Goal: Task Accomplishment & Management: Manage account settings

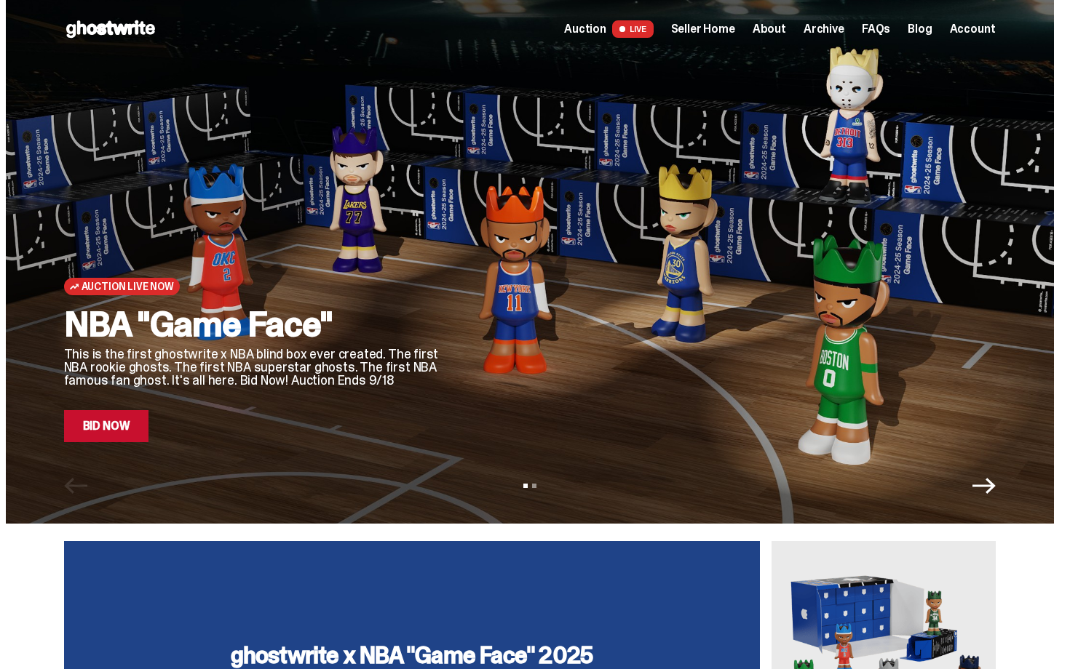
click at [710, 41] on div "Open main menu Home Auction LIVE Seller Home About Archive FAQs Blog Account" at bounding box center [529, 29] width 931 height 58
click at [709, 26] on span "Seller Home" at bounding box center [703, 29] width 64 height 12
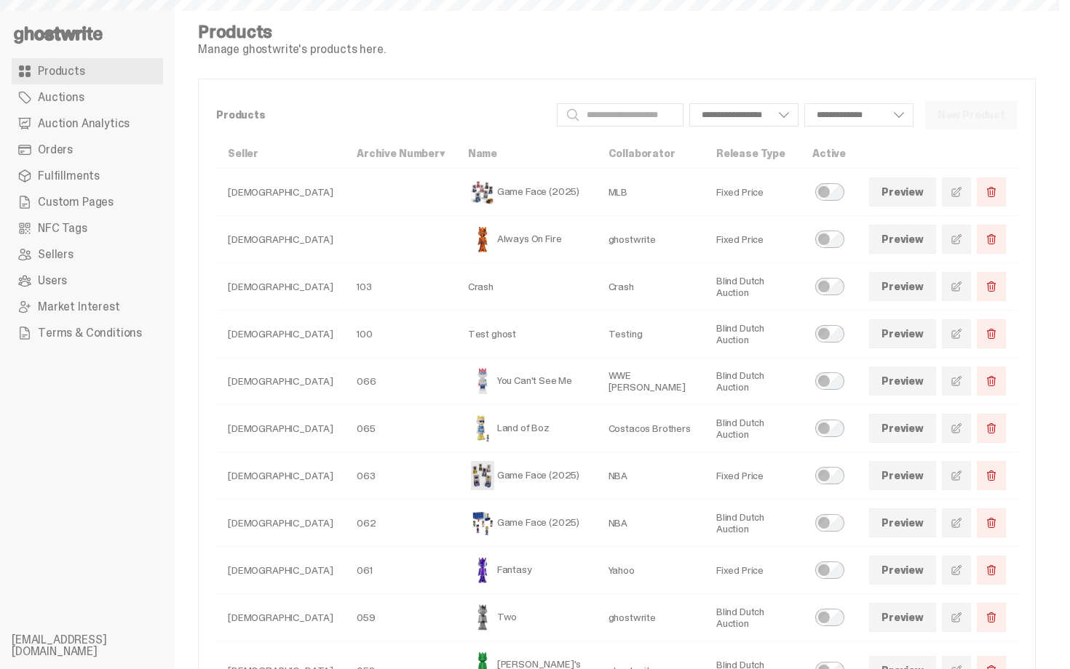
select select
click at [76, 144] on link "Orders" at bounding box center [87, 150] width 151 height 26
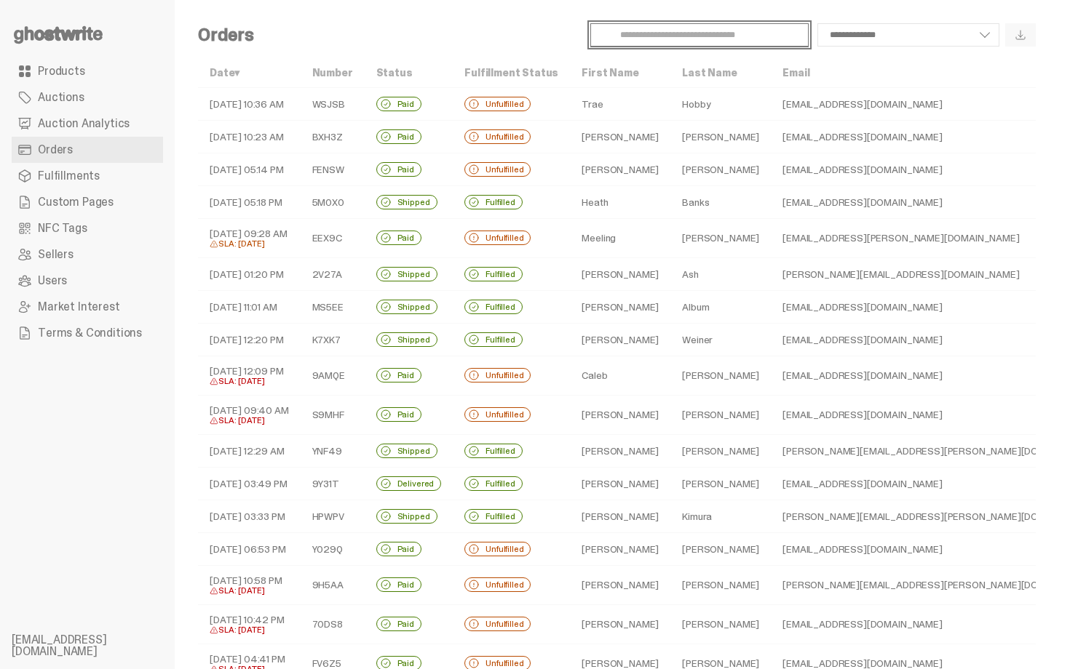
click at [638, 41] on input "Search" at bounding box center [699, 34] width 218 height 23
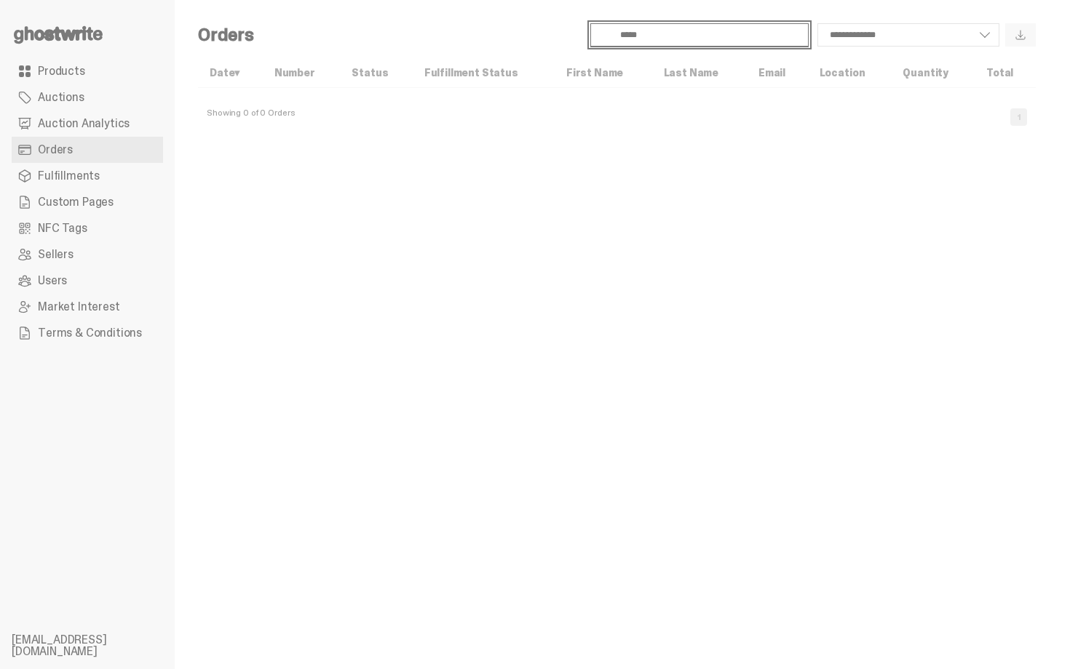
type input "*****"
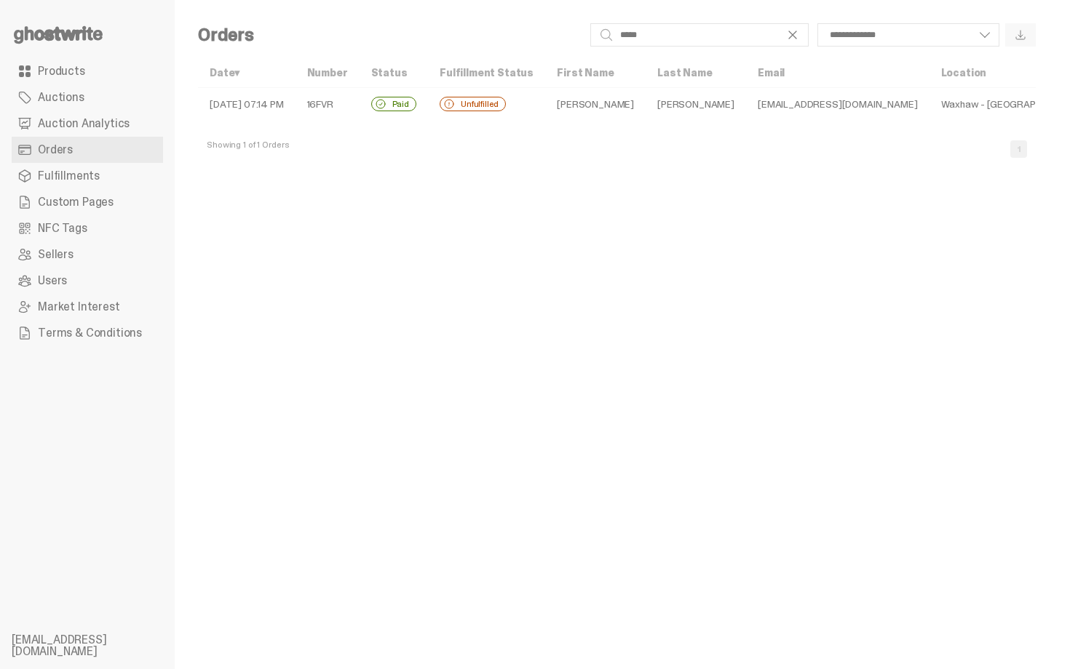
click at [746, 109] on td "junglecat3131@gmail.com" at bounding box center [837, 104] width 183 height 33
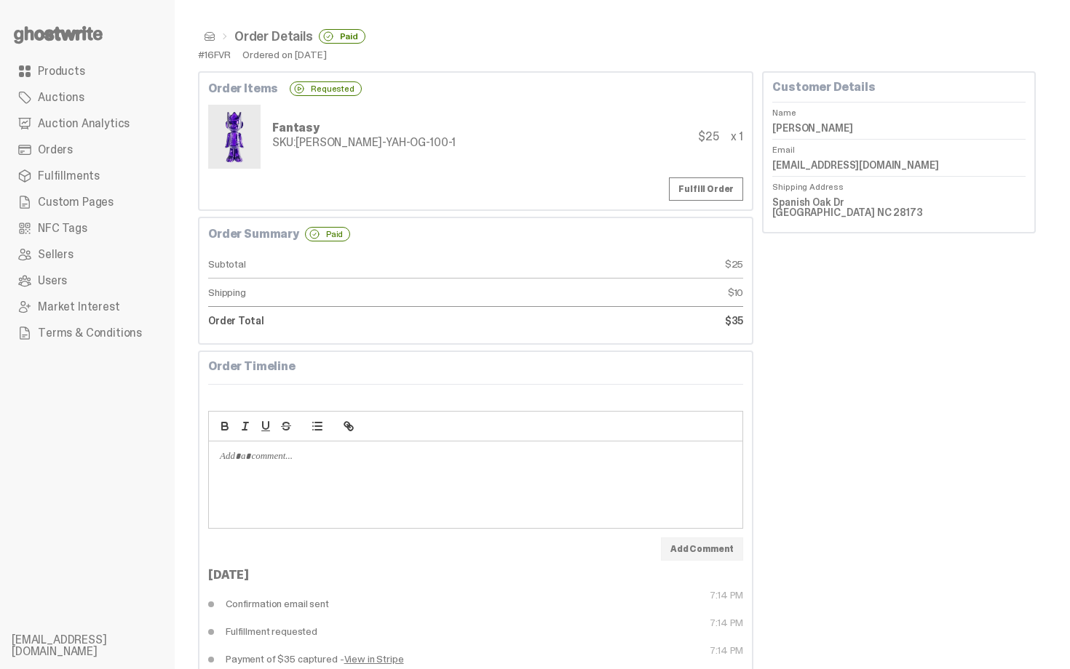
click at [804, 129] on dd "Justin Cooper" at bounding box center [898, 128] width 253 height 22
copy dl "Justin Cooper"
drag, startPoint x: 782, startPoint y: 202, endPoint x: 867, endPoint y: 218, distance: 85.8
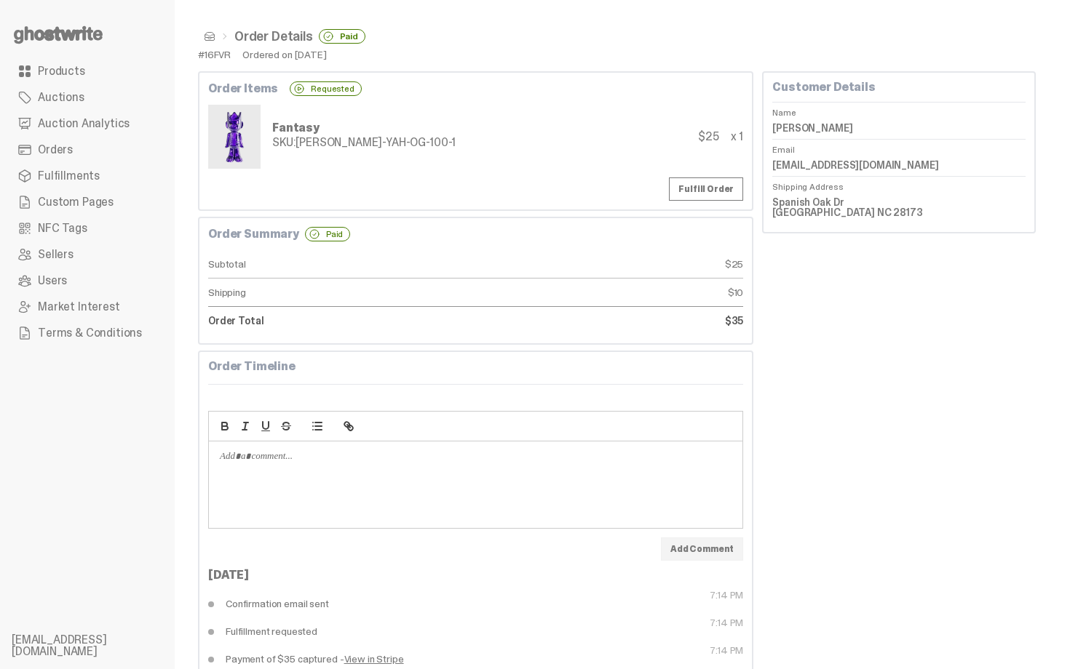
click at [867, 218] on dd "Spanish Oak Dr Waxhaw NC 28173" at bounding box center [898, 207] width 253 height 32
drag, startPoint x: 863, startPoint y: 213, endPoint x: 773, endPoint y: 202, distance: 91.0
click at [773, 202] on div "Customer Details Name Justin Cooper Email junglecat3131@gmail.com Shipping Addr…" at bounding box center [899, 152] width 274 height 162
copy dd "Spanish Oak Dr Waxhaw NC 28173"
click at [959, 210] on dd "Spanish Oak Dr Waxhaw NC 28173" at bounding box center [898, 207] width 253 height 32
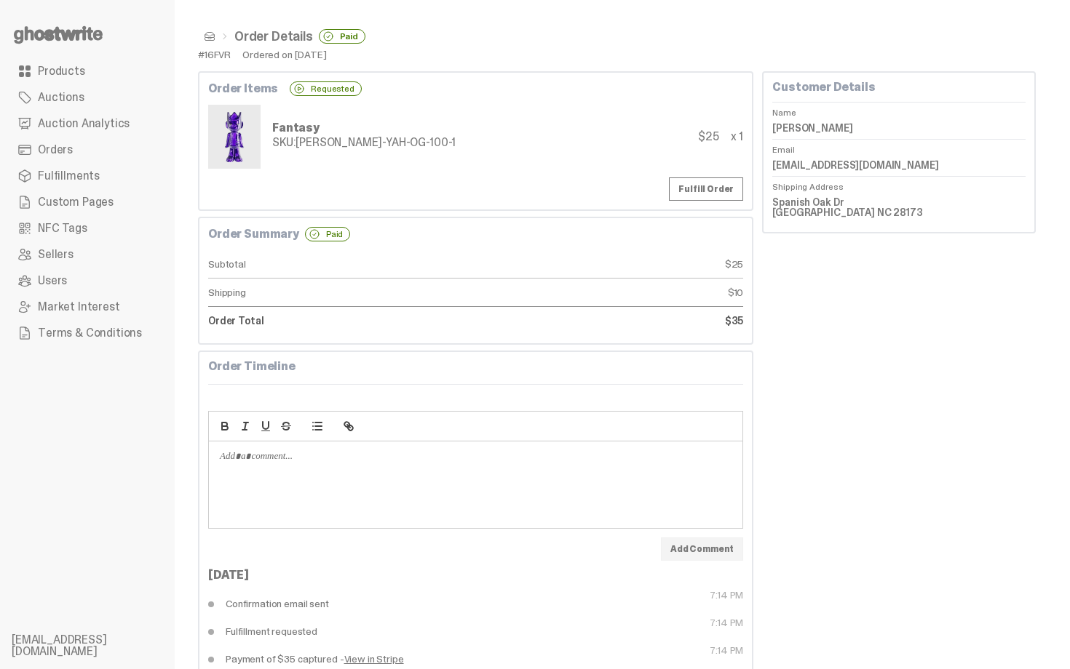
click at [125, 146] on link "Orders" at bounding box center [87, 150] width 151 height 26
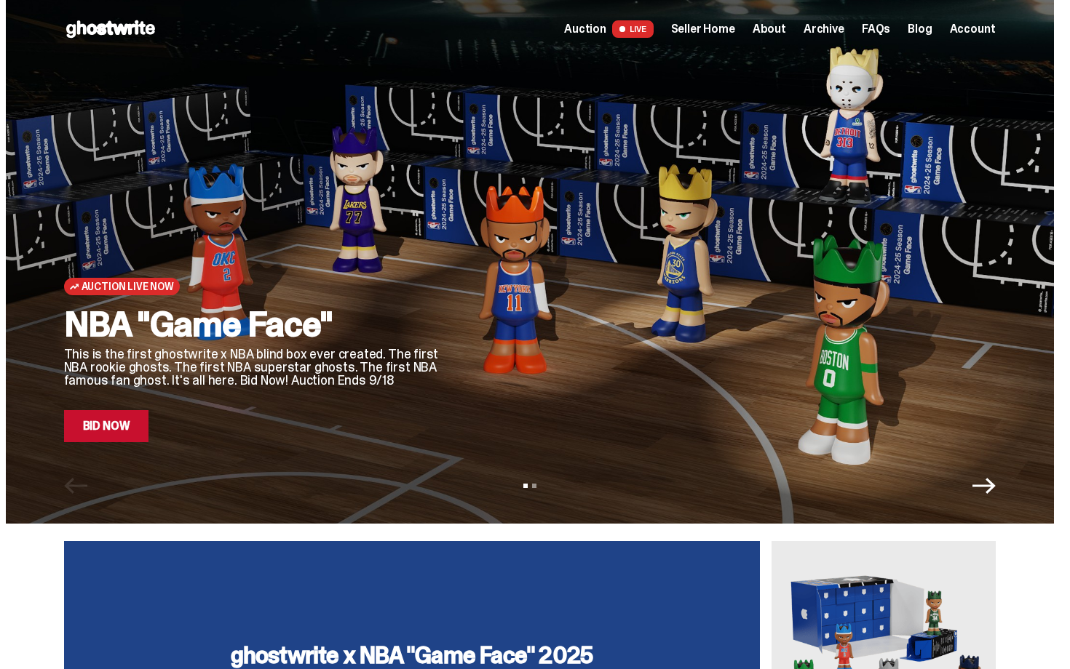
click at [597, 23] on span "Auction" at bounding box center [585, 29] width 42 height 12
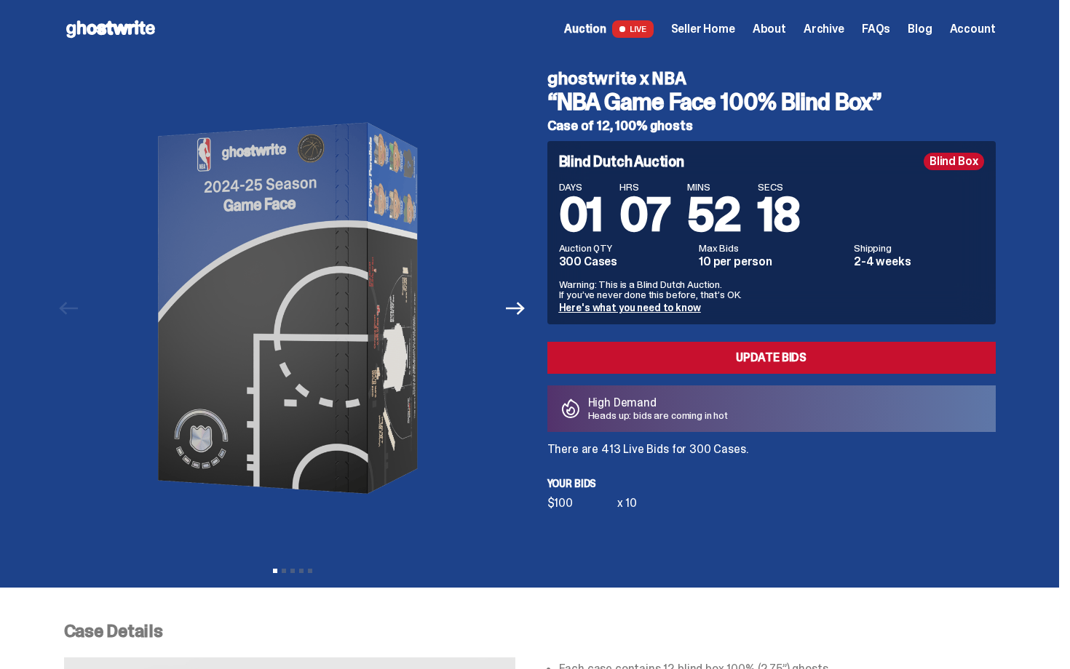
click at [735, 31] on span "Seller Home" at bounding box center [703, 29] width 64 height 12
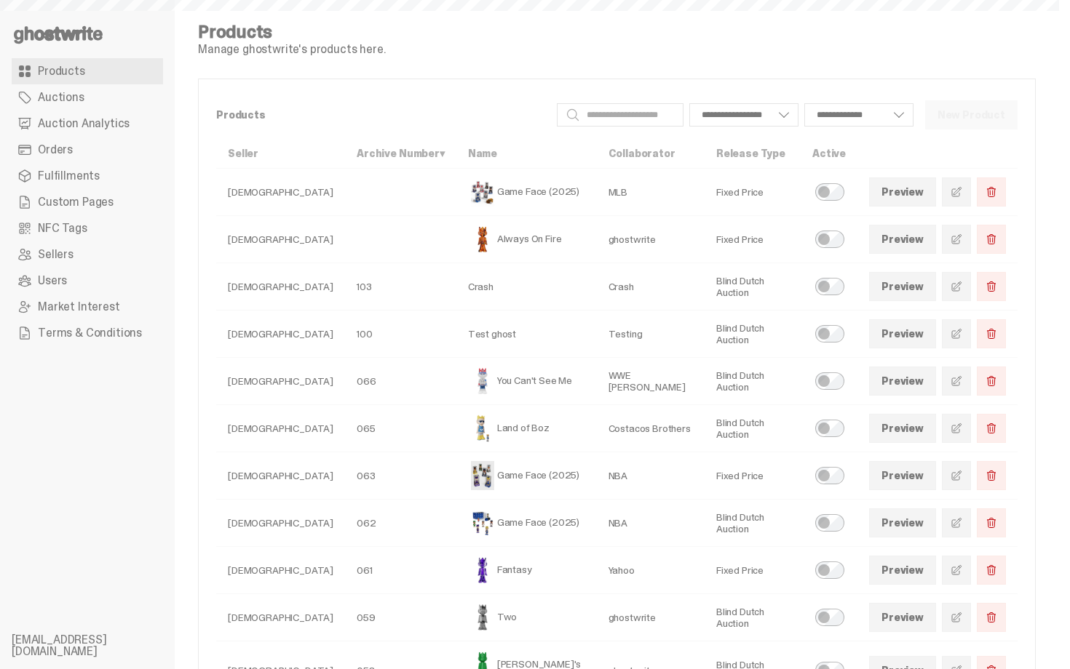
select select
click at [34, 145] on link "Orders" at bounding box center [87, 150] width 151 height 26
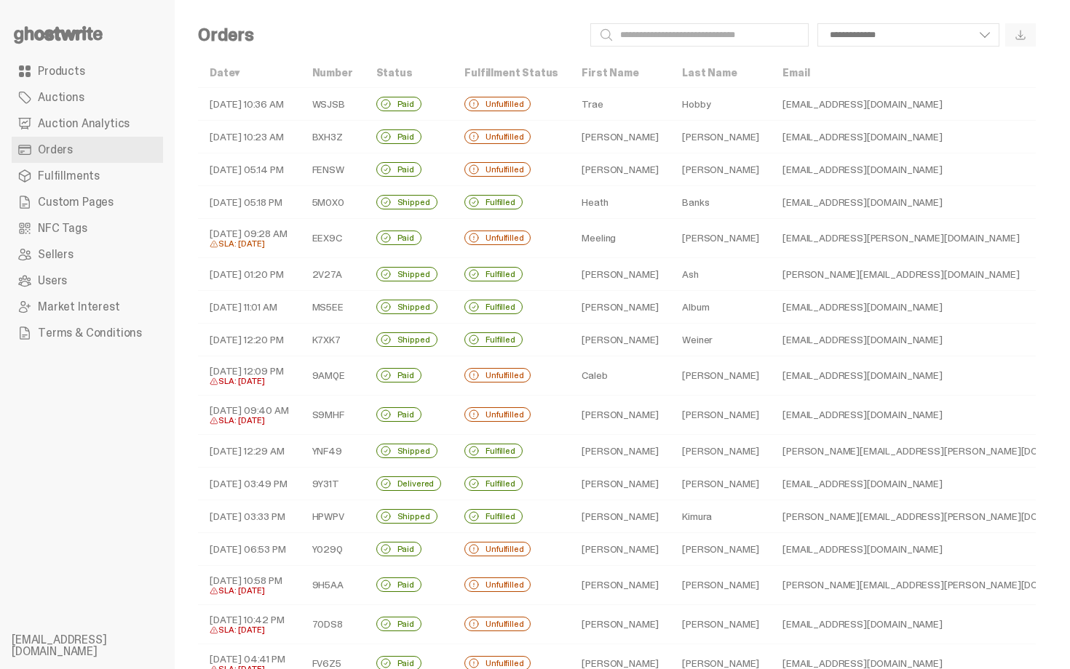
click at [617, 98] on td "Trae" at bounding box center [620, 104] width 100 height 33
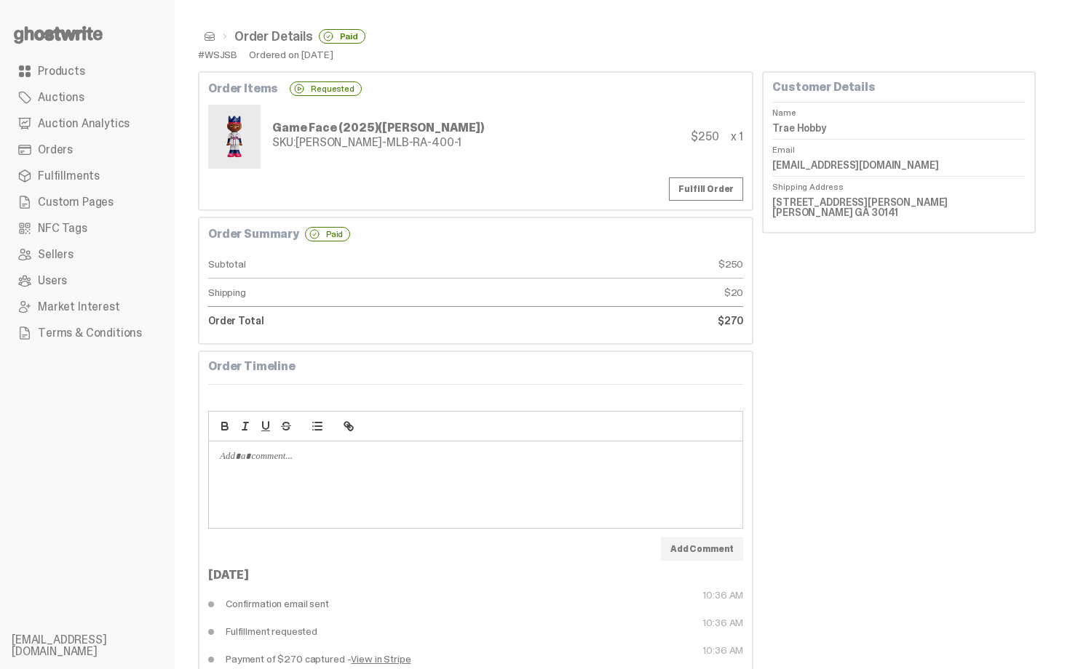
click at [212, 36] on span at bounding box center [210, 37] width 12 height 12
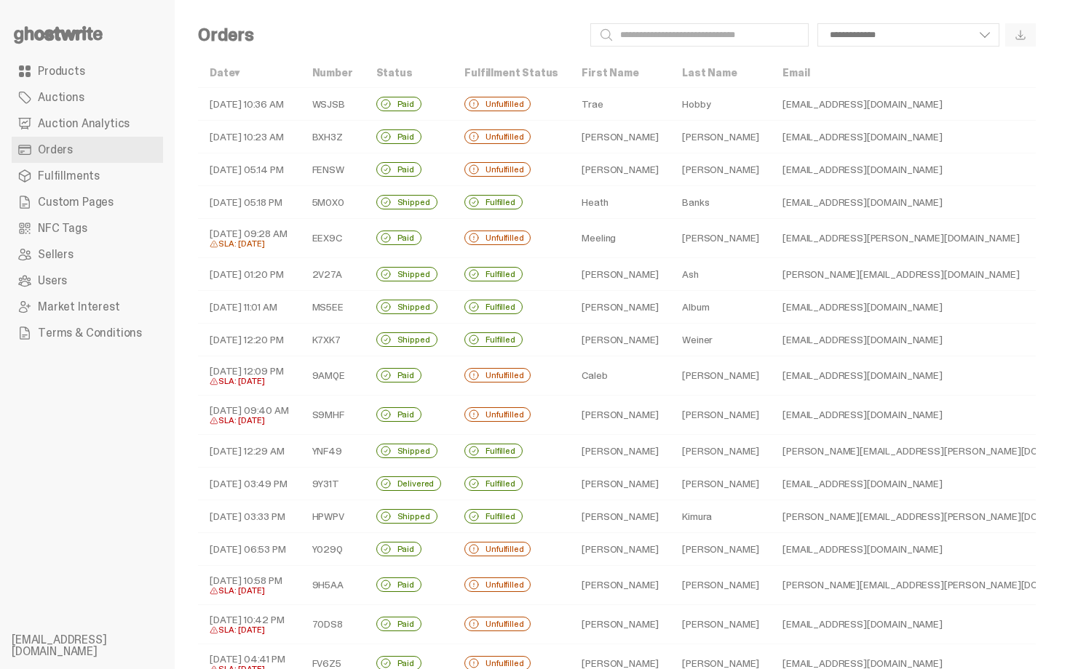
click at [525, 139] on div "Unfulfilled" at bounding box center [497, 137] width 66 height 15
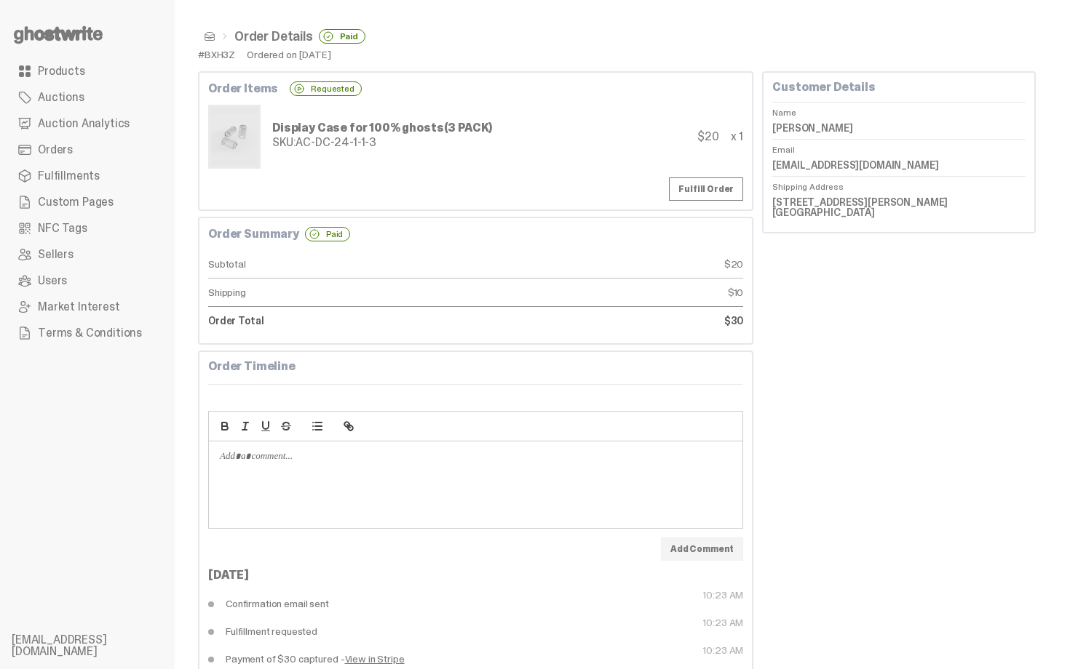
click at [210, 40] on span at bounding box center [210, 37] width 12 height 12
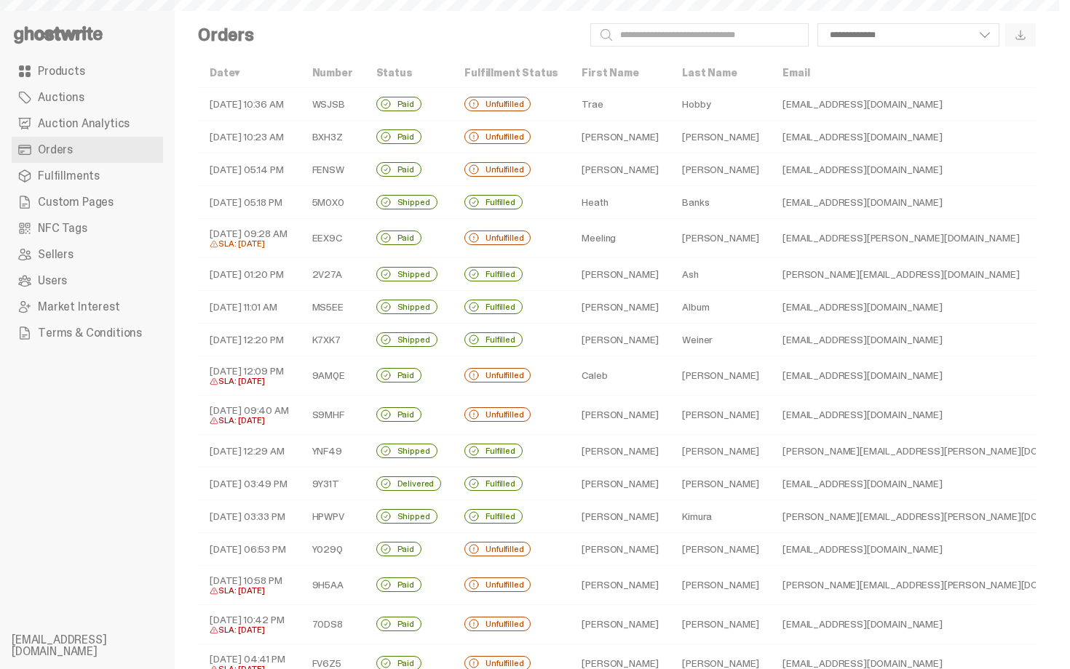
click at [604, 175] on td "Jose" at bounding box center [620, 170] width 100 height 33
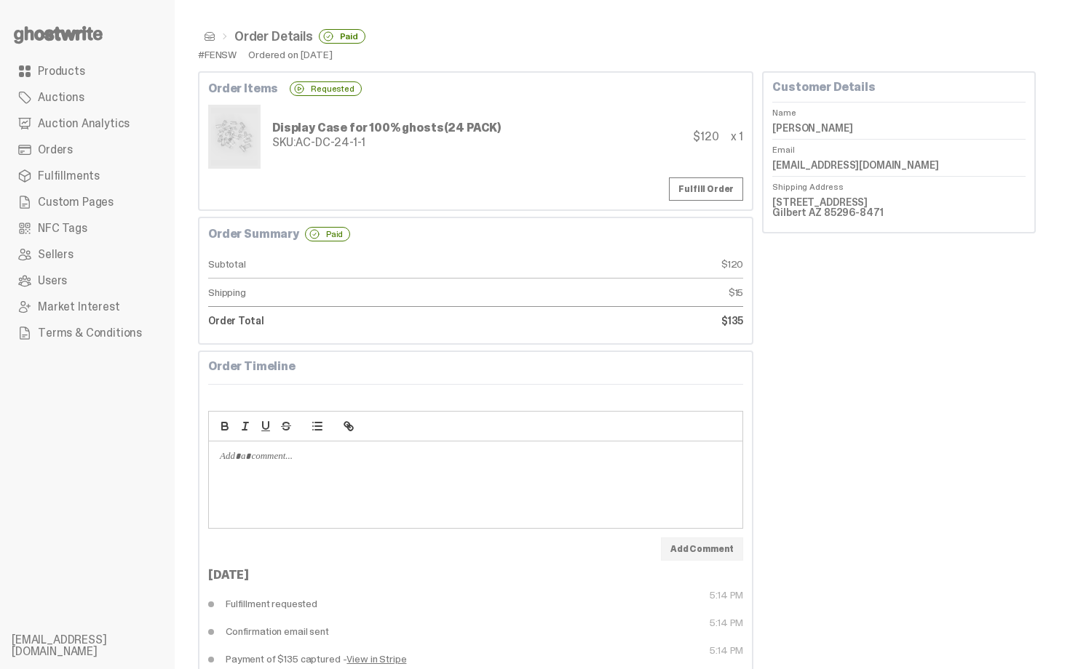
click at [210, 39] on span at bounding box center [210, 37] width 12 height 12
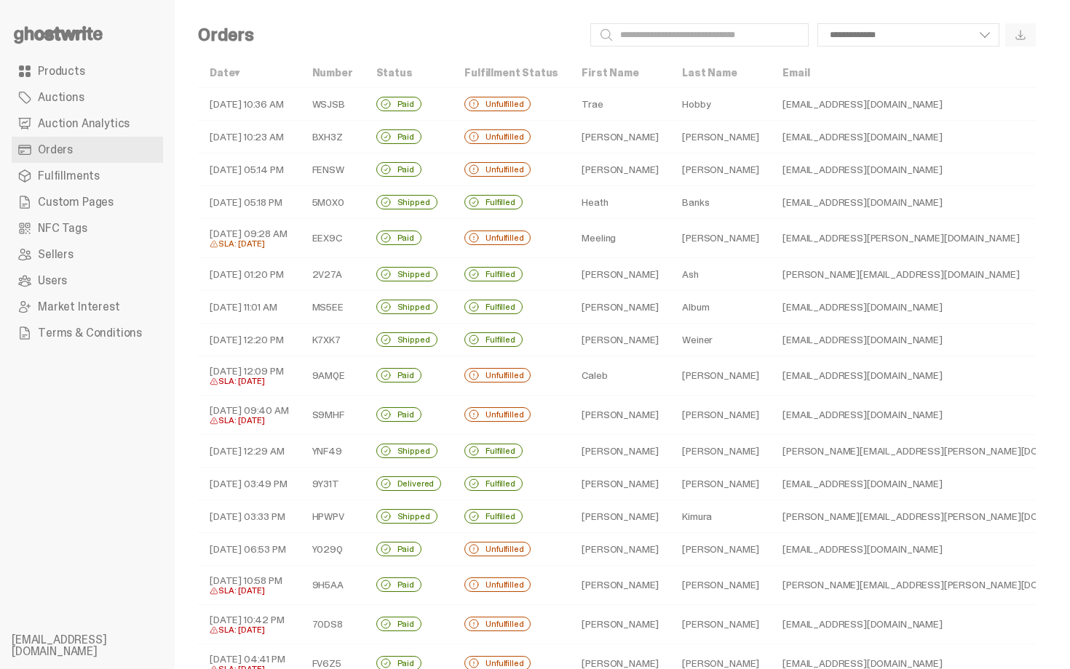
click at [611, 242] on td "Meeling" at bounding box center [620, 238] width 100 height 39
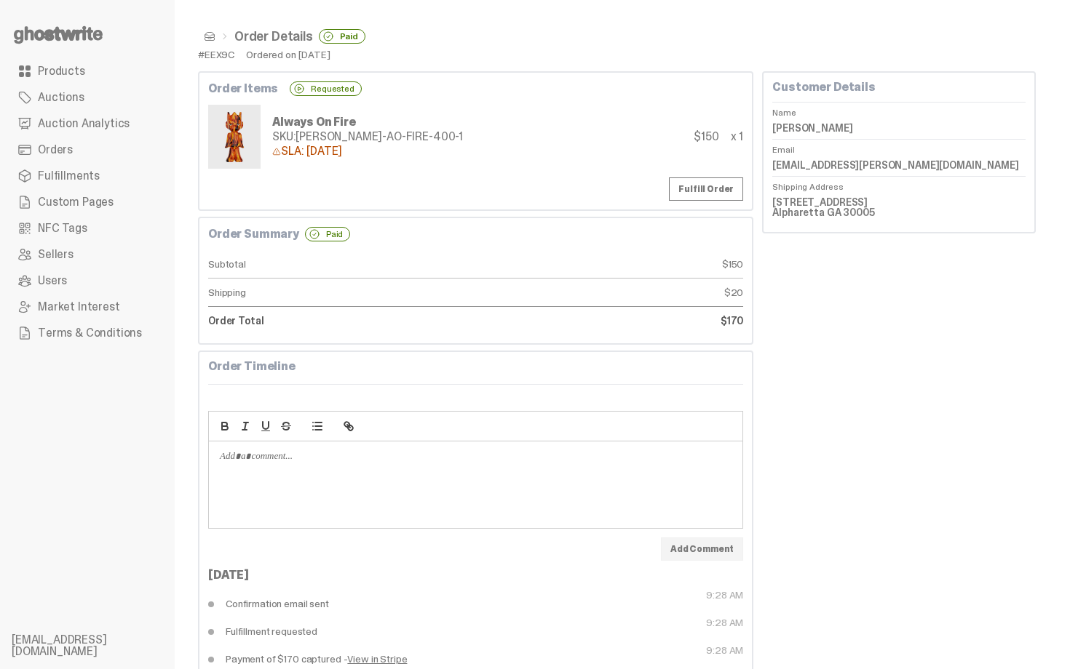
click at [205, 33] on span at bounding box center [210, 37] width 12 height 12
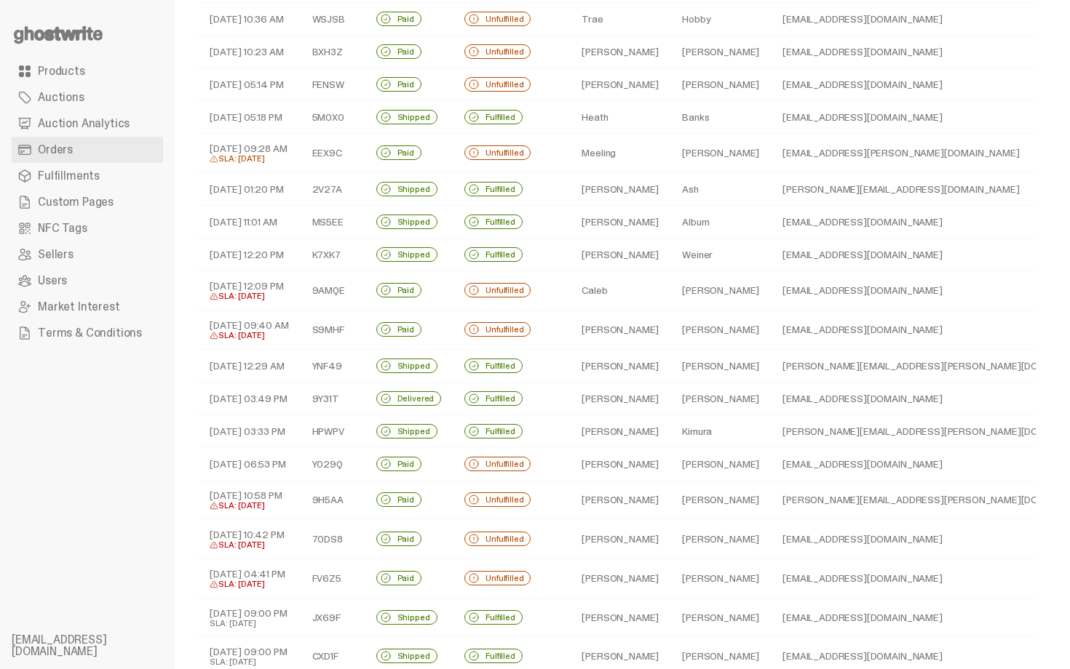
scroll to position [87, 0]
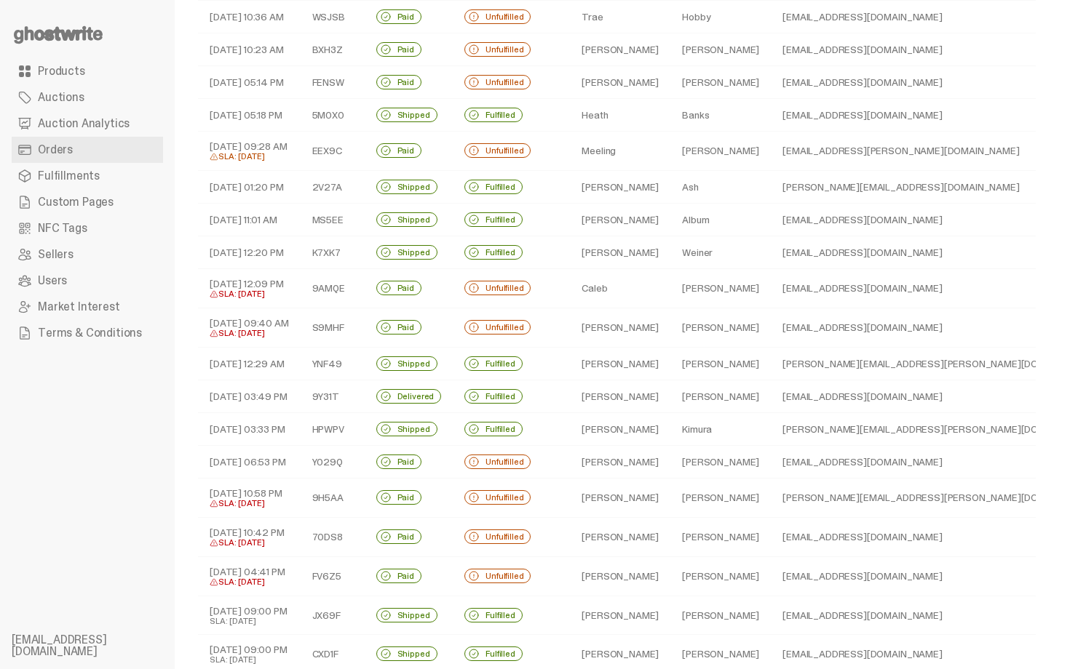
click at [592, 212] on td "Kelly" at bounding box center [620, 219] width 100 height 33
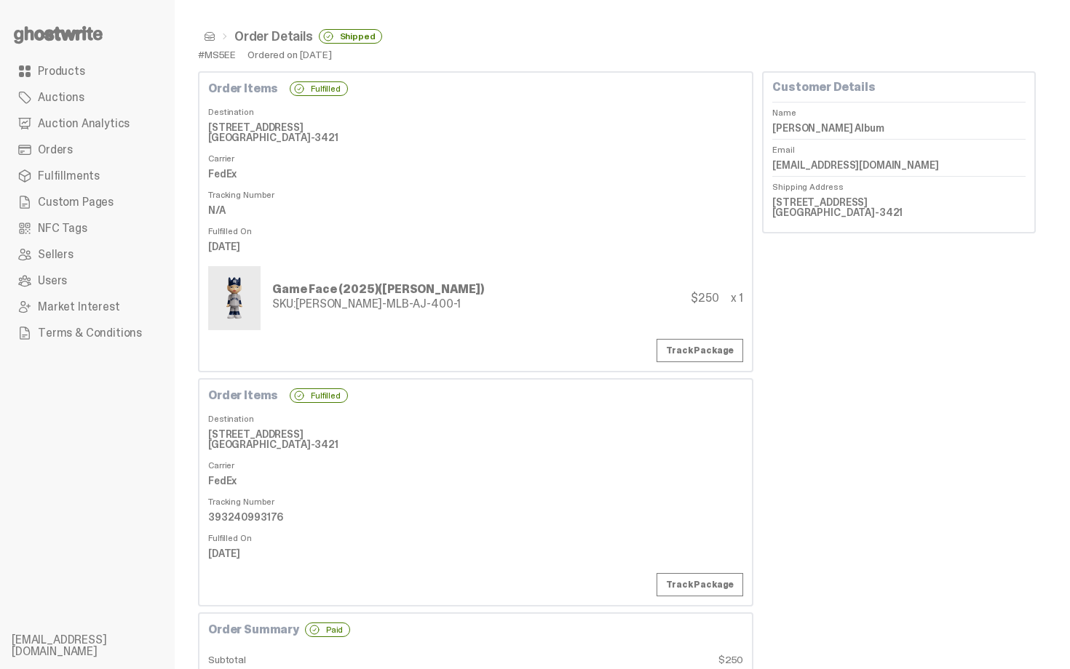
click at [694, 350] on link "Track Package" at bounding box center [699, 350] width 87 height 23
click at [245, 522] on dd "393240993176" at bounding box center [475, 517] width 535 height 22
copy dd "393240993176"
click at [470, 196] on dt "Tracking Number" at bounding box center [475, 192] width 535 height 15
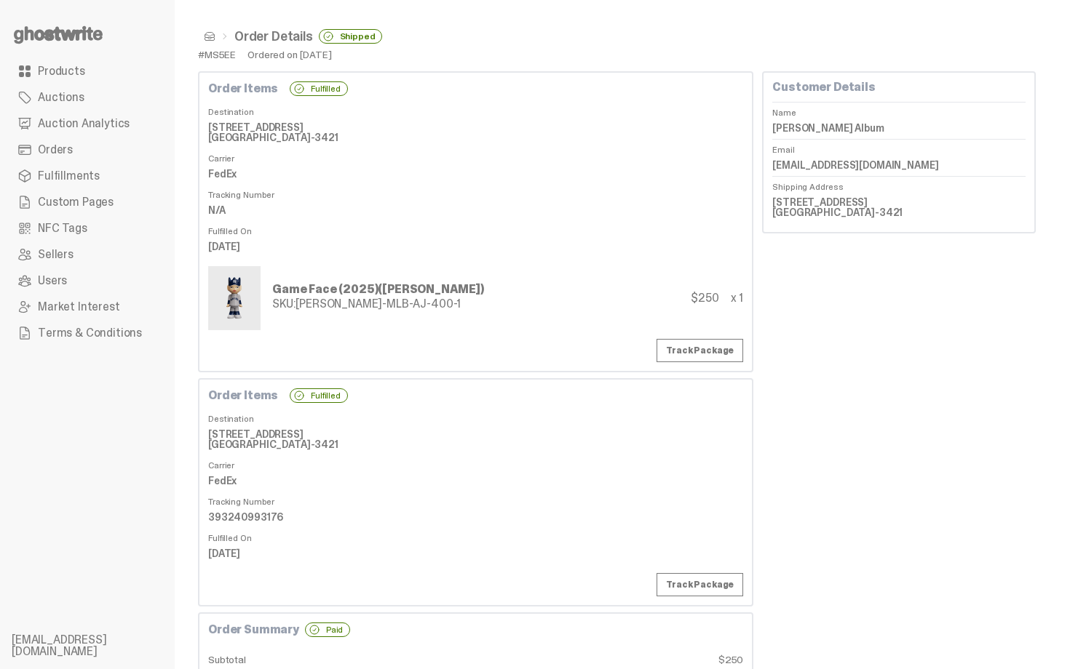
click at [79, 114] on link "Auction Analytics" at bounding box center [87, 124] width 151 height 26
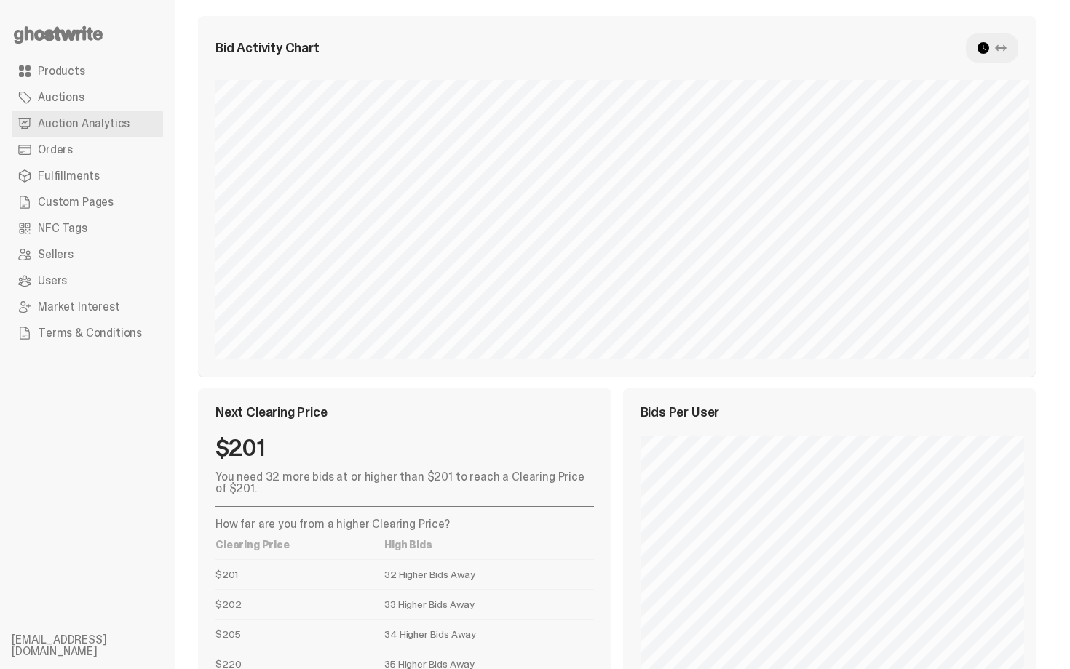
scroll to position [492, 0]
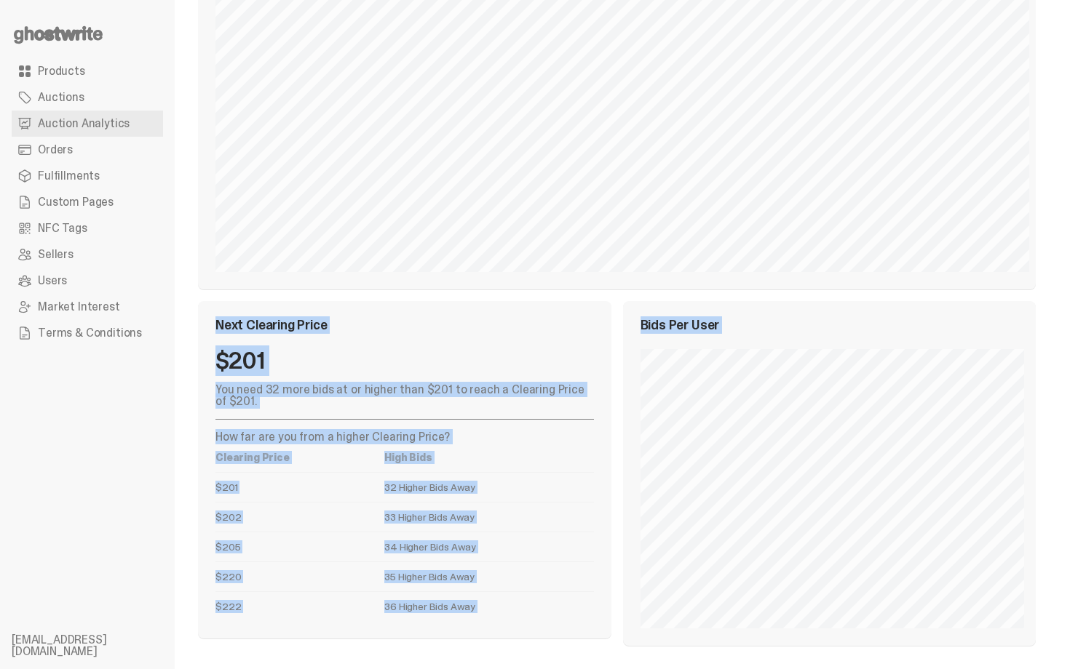
drag, startPoint x: 1069, startPoint y: 337, endPoint x: 975, endPoint y: -26, distance: 375.1
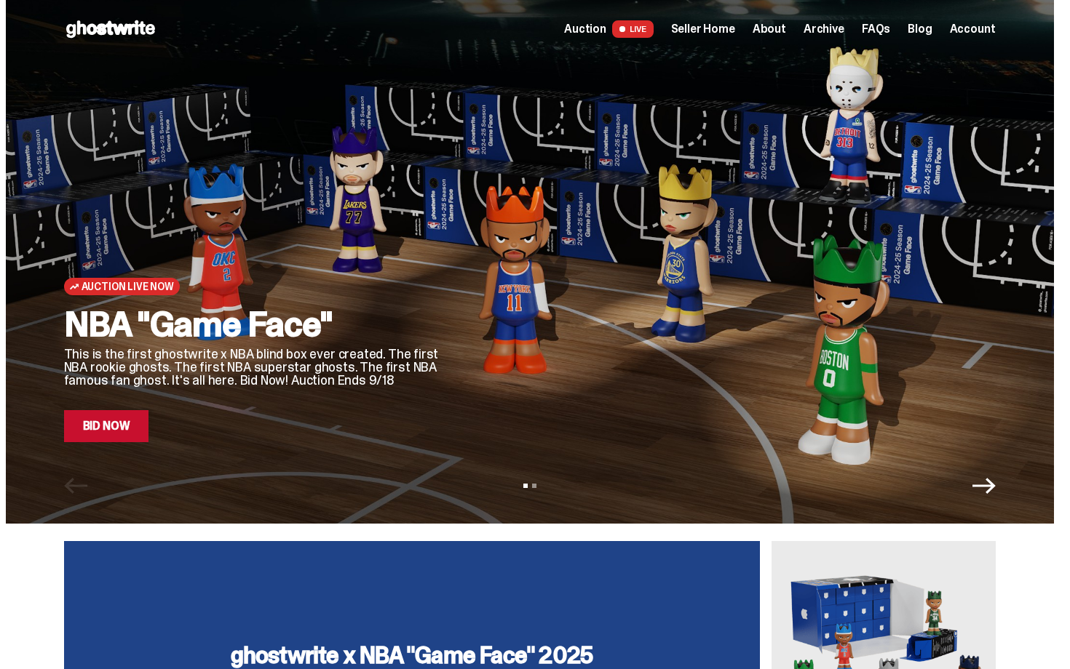
click at [718, 25] on span "Seller Home" at bounding box center [703, 29] width 64 height 12
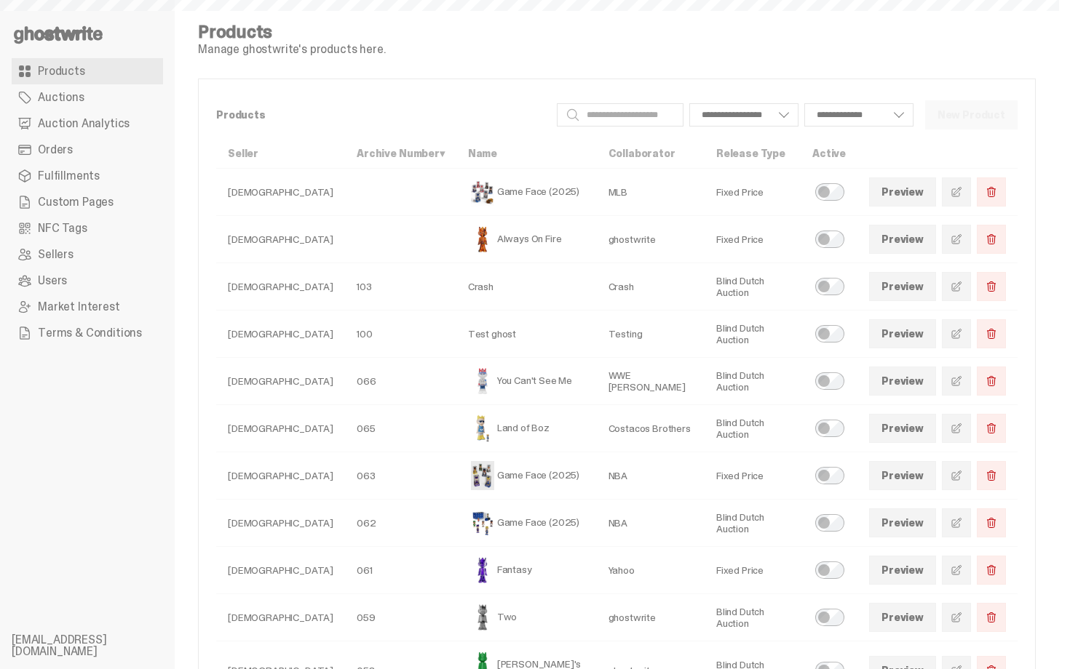
select select
click at [82, 122] on span "Auction Analytics" at bounding box center [84, 124] width 92 height 12
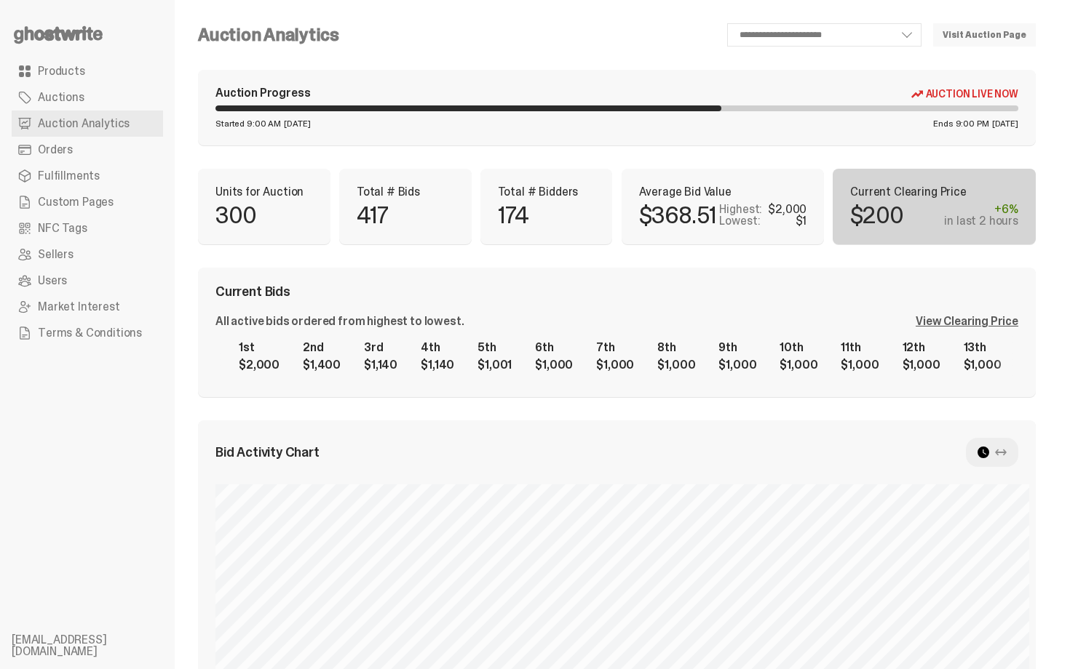
click at [750, 82] on div "Auction Progress Auction Live Now Started 9:00 AM [DATE] Ends 9:00 PM [DATE]" at bounding box center [617, 108] width 838 height 76
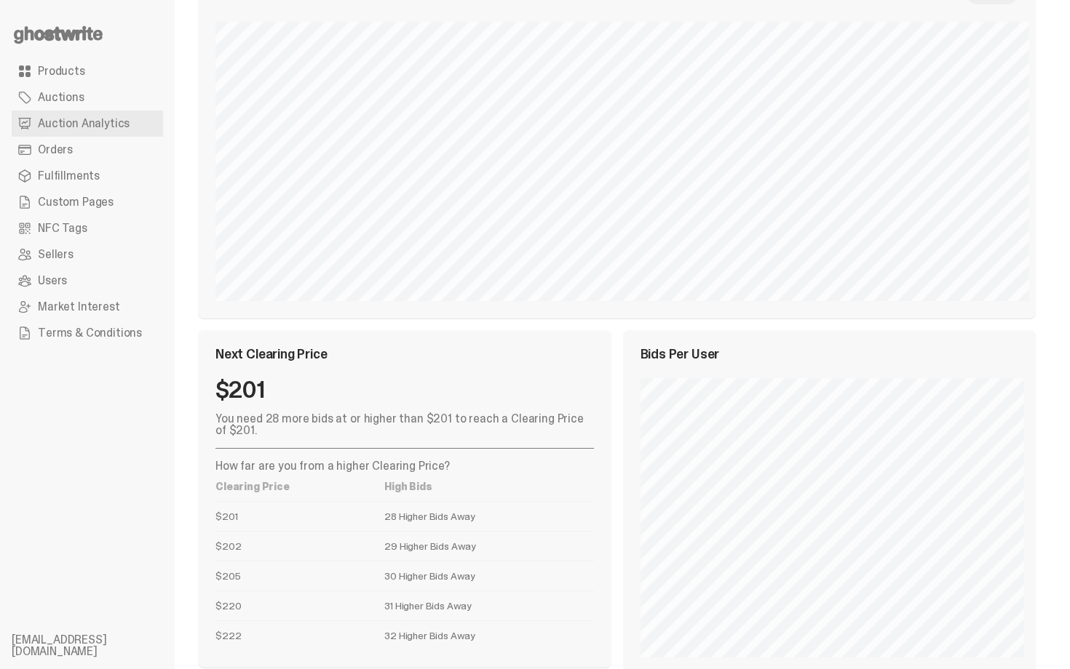
scroll to position [492, 0]
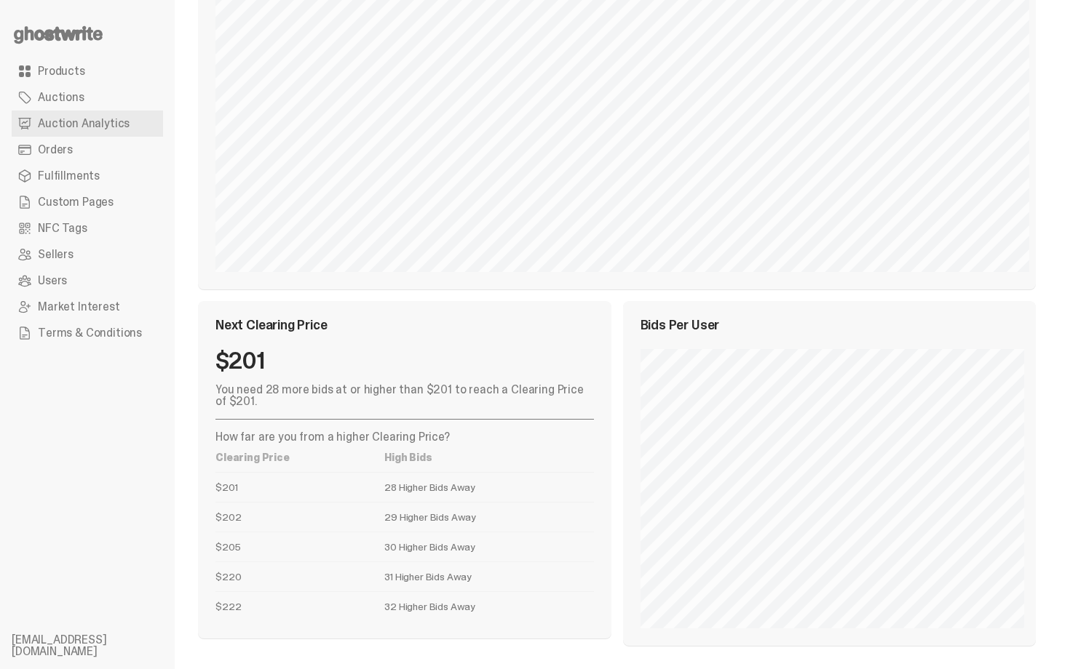
click at [445, 600] on td "32 Higher Bids Away" at bounding box center [488, 607] width 209 height 30
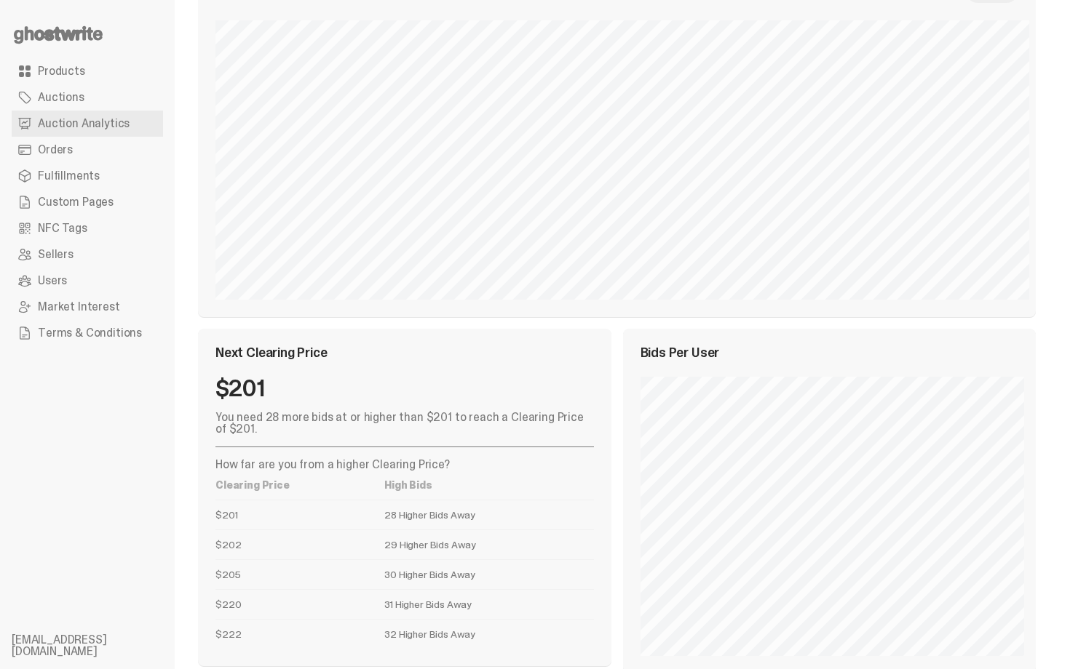
scroll to position [463, 0]
click at [456, 442] on div "You need 28 more bids at or higher than $201 to reach a Clearing Price of $201.…" at bounding box center [404, 531] width 378 height 237
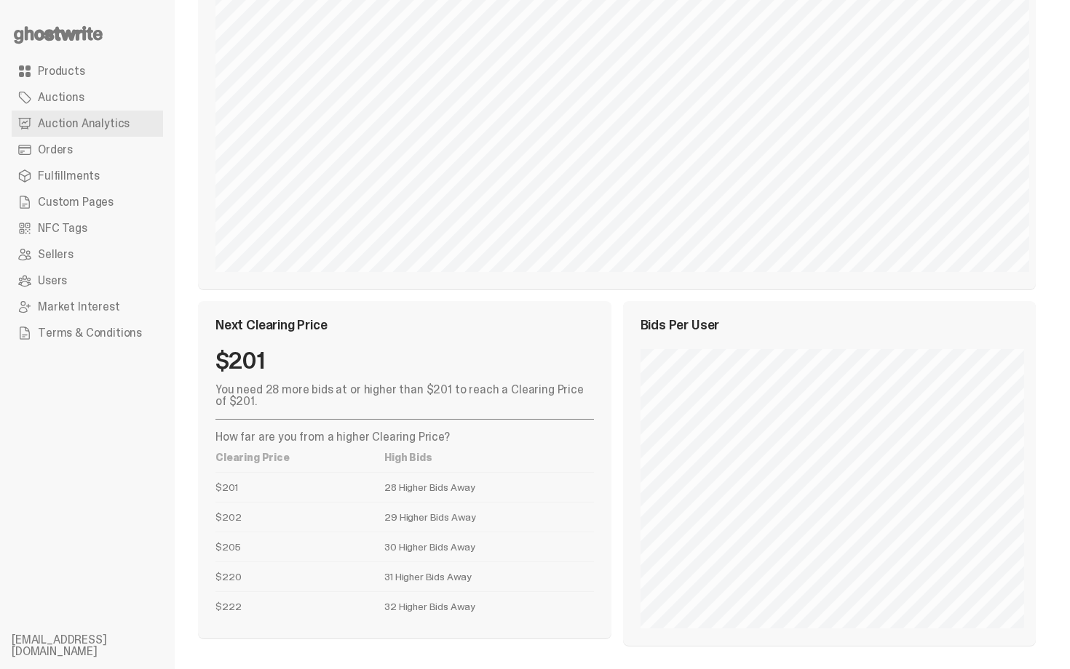
click at [456, 443] on th "High Bids" at bounding box center [488, 458] width 209 height 30
drag, startPoint x: 456, startPoint y: 442, endPoint x: 440, endPoint y: 597, distance: 155.1
click at [440, 613] on table "Clearing Price High Bids $201 28 Higher Bids Away $202 29 Higher Bids Away $205…" at bounding box center [404, 532] width 378 height 178
click at [440, 597] on td "32 Higher Bids Away" at bounding box center [488, 607] width 209 height 30
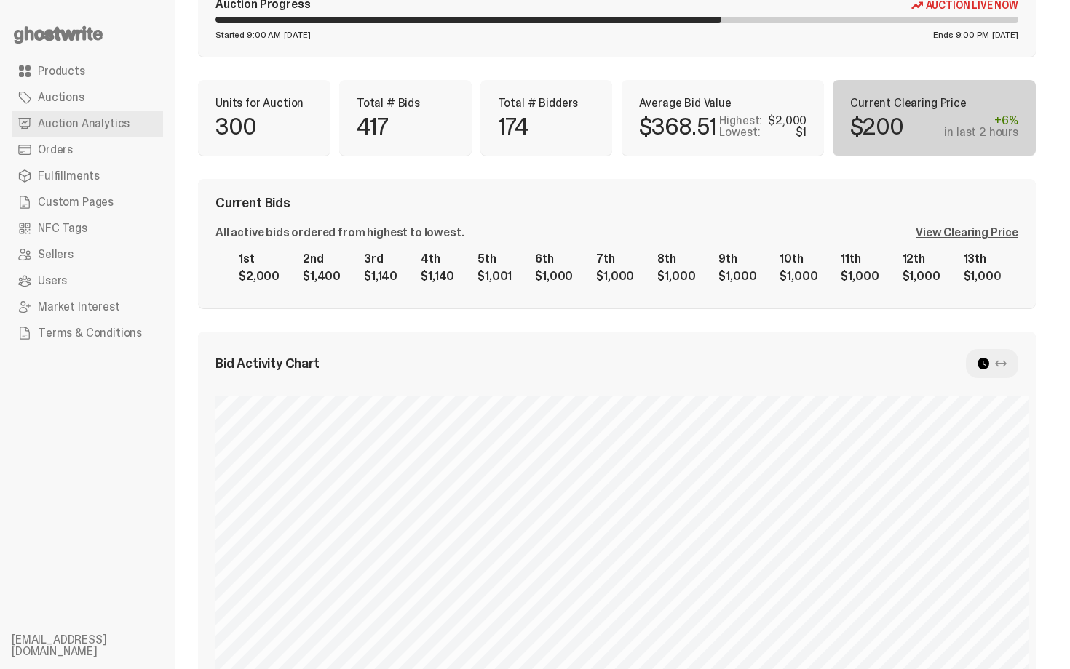
drag, startPoint x: 1069, startPoint y: 277, endPoint x: 1069, endPoint y: 182, distance: 95.3
click at [1059, 186] on html "**********" at bounding box center [529, 245] width 1059 height 669
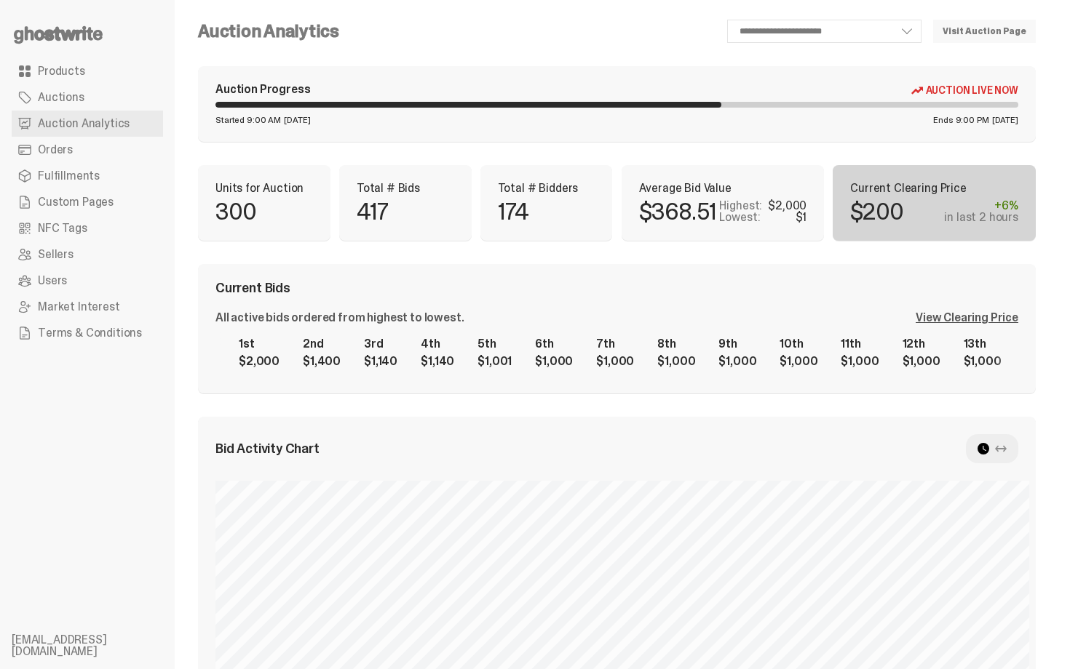
scroll to position [0, 0]
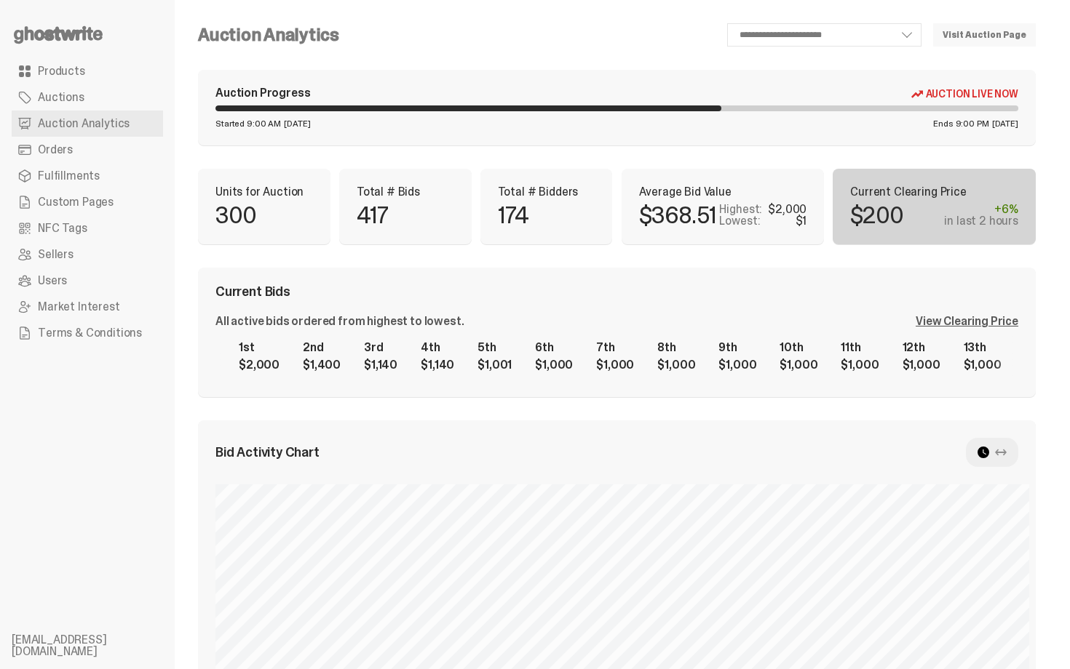
click at [706, 316] on div "All active bids ordered from highest to lowest. View Clearing Price" at bounding box center [616, 322] width 803 height 12
drag, startPoint x: 769, startPoint y: 385, endPoint x: 1026, endPoint y: 381, distance: 256.9
click at [1028, 382] on div "Current Bids All active bids ordered from highest to lowest. View Clearing Pric…" at bounding box center [617, 333] width 838 height 130
click at [1018, 361] on div "1st $2,000 2nd $1,400 3rd $1,140 4th $1,140 5th $1,001 6th $1,000 7th $1,000 8t…" at bounding box center [616, 356] width 803 height 47
click at [1004, 325] on div "View Clearing Price" at bounding box center [966, 322] width 103 height 12
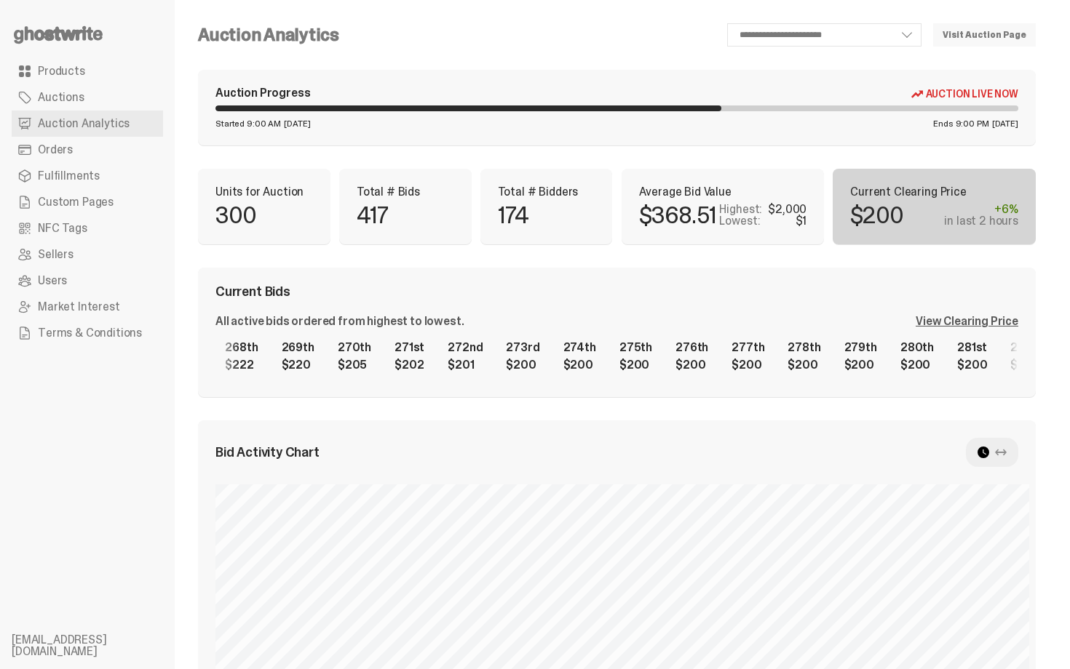
scroll to position [0, 15432]
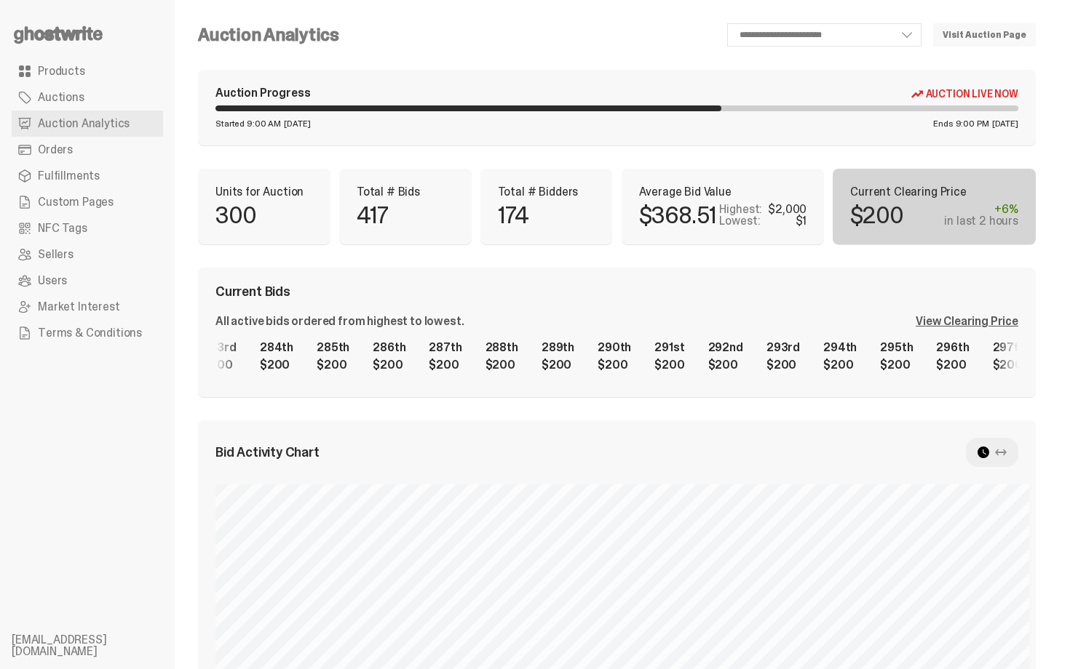
click at [699, 363] on div "1st $2,000 2nd $1,400 3rd $1,140 4th $1,140 5th $1,001 6th $1,000 7th $1,000 8t…" at bounding box center [616, 356] width 803 height 47
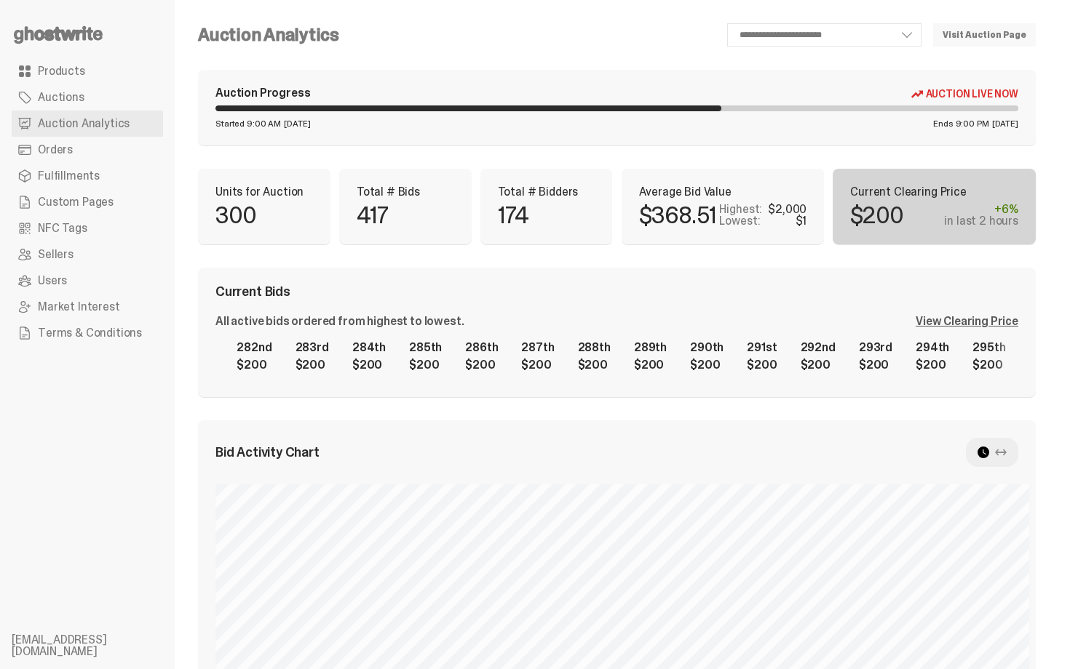
click at [771, 366] on div "1st $2,000 2nd $1,400 3rd $1,140 4th $1,140 5th $1,001 6th $1,000 7th $1,000 8t…" at bounding box center [616, 356] width 803 height 47
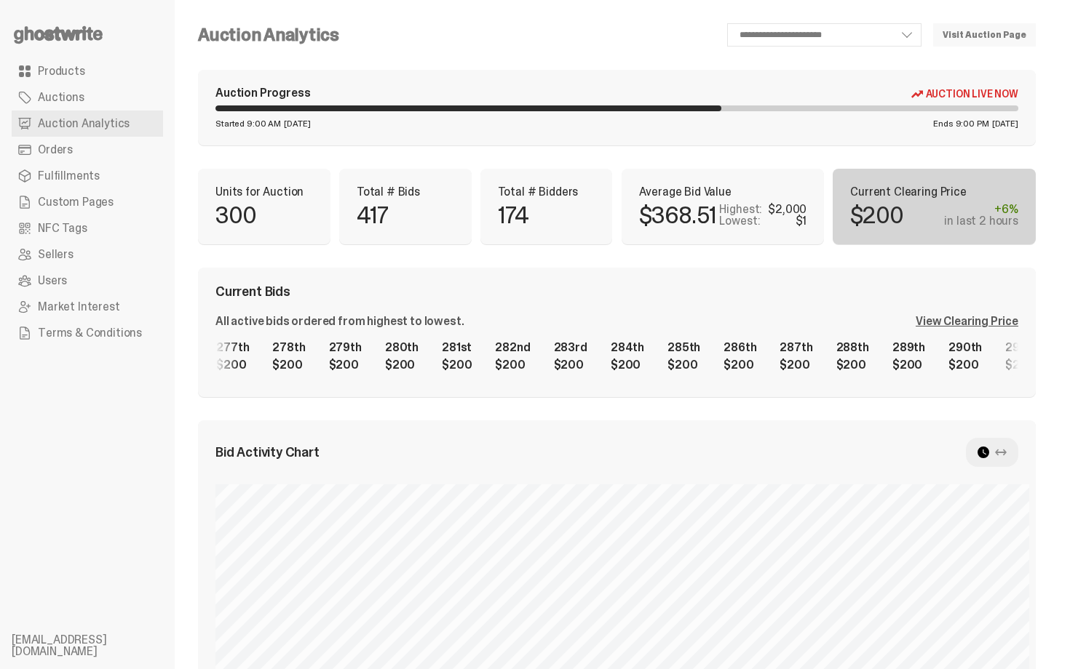
click at [787, 362] on div "1st $2,000 2nd $1,400 3rd $1,140 4th $1,140 5th $1,001 6th $1,000 7th $1,000 8t…" at bounding box center [616, 356] width 803 height 47
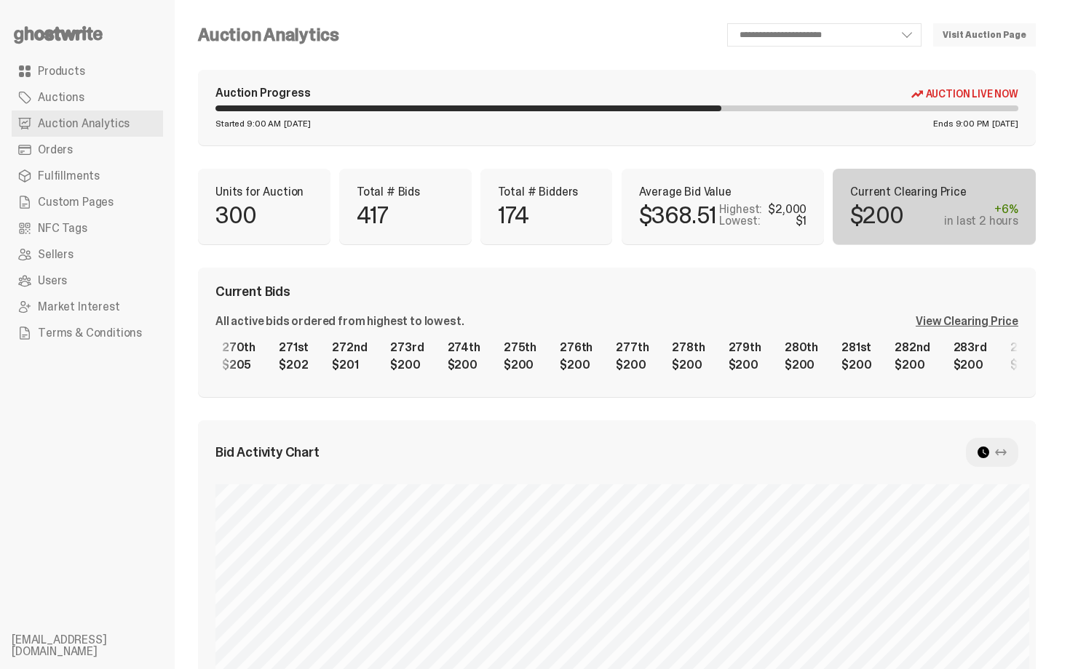
click at [917, 357] on div "1st $2,000 2nd $1,400 3rd $1,140 4th $1,140 5th $1,001 6th $1,000 7th $1,000 8t…" at bounding box center [616, 356] width 803 height 47
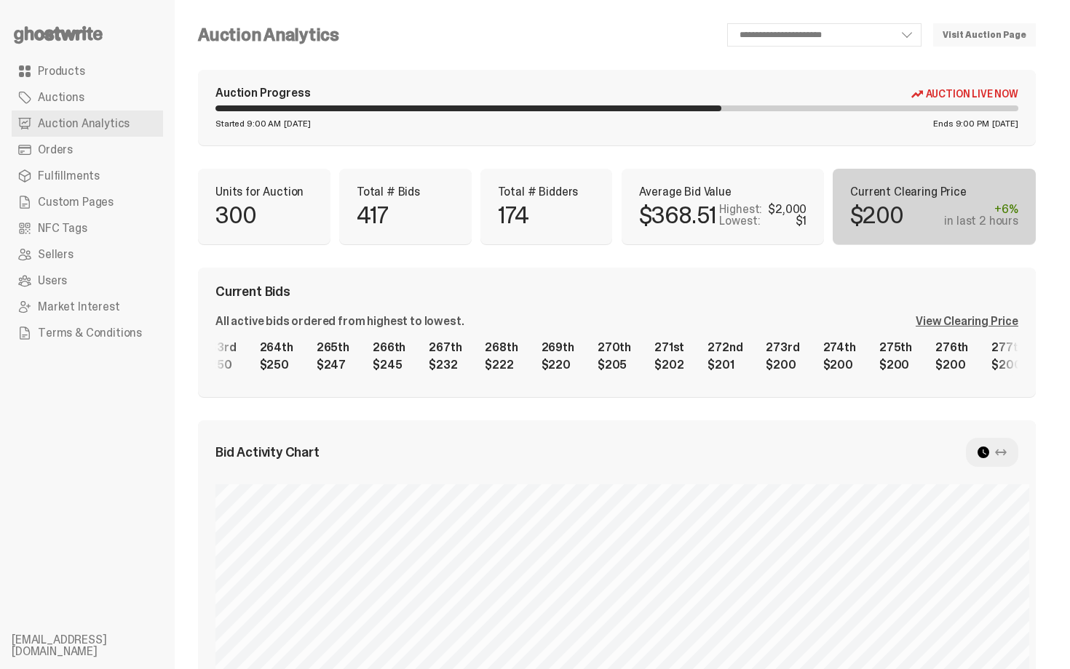
click at [926, 364] on div "1st $2,000 2nd $1,400 3rd $1,140 4th $1,140 5th $1,001 6th $1,000 7th $1,000 8t…" at bounding box center [616, 356] width 803 height 47
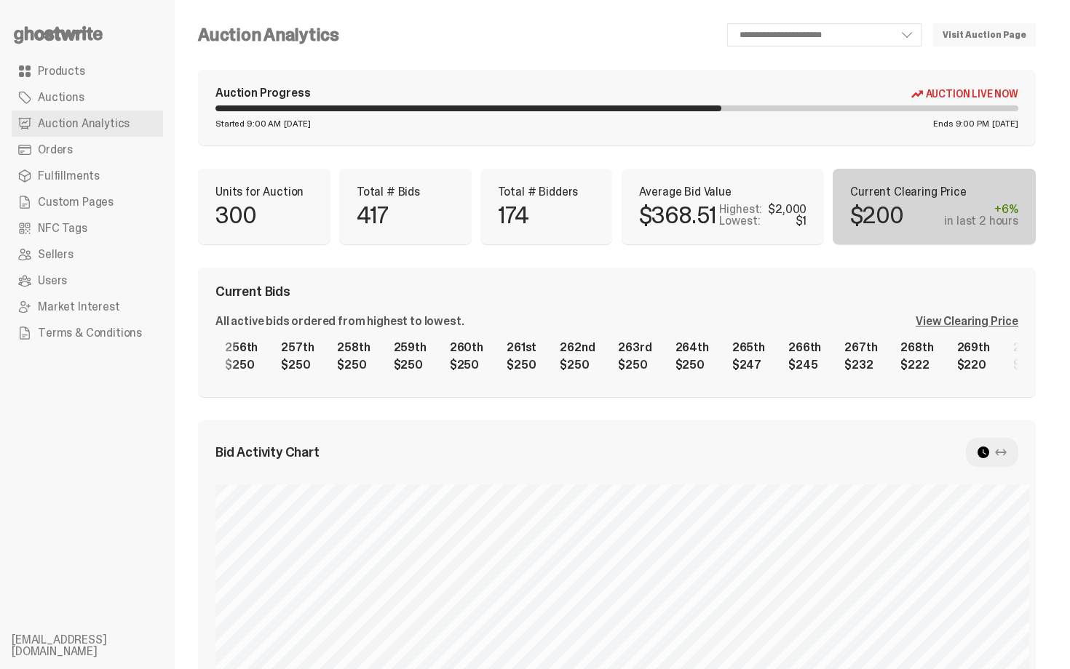
click at [910, 367] on div "1st $2,000 2nd $1,400 3rd $1,140 4th $1,140 5th $1,001 6th $1,000 7th $1,000 8t…" at bounding box center [616, 356] width 803 height 47
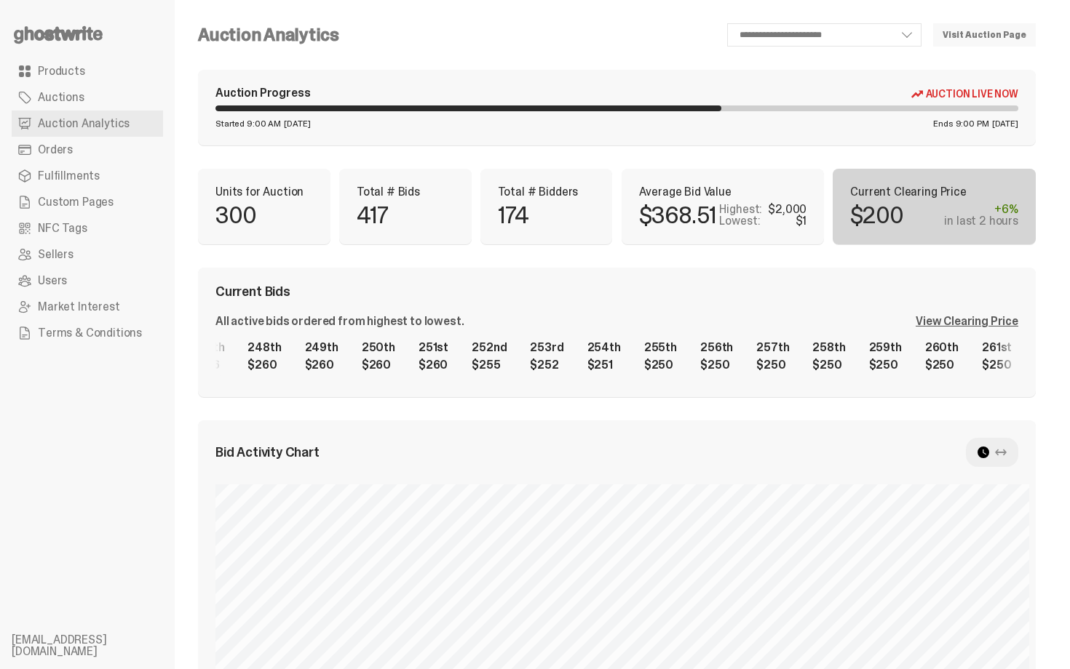
click at [974, 350] on div "1st $2,000 2nd $1,400 3rd $1,140 4th $1,140 5th $1,001 6th $1,000 7th $1,000 8t…" at bounding box center [616, 356] width 803 height 47
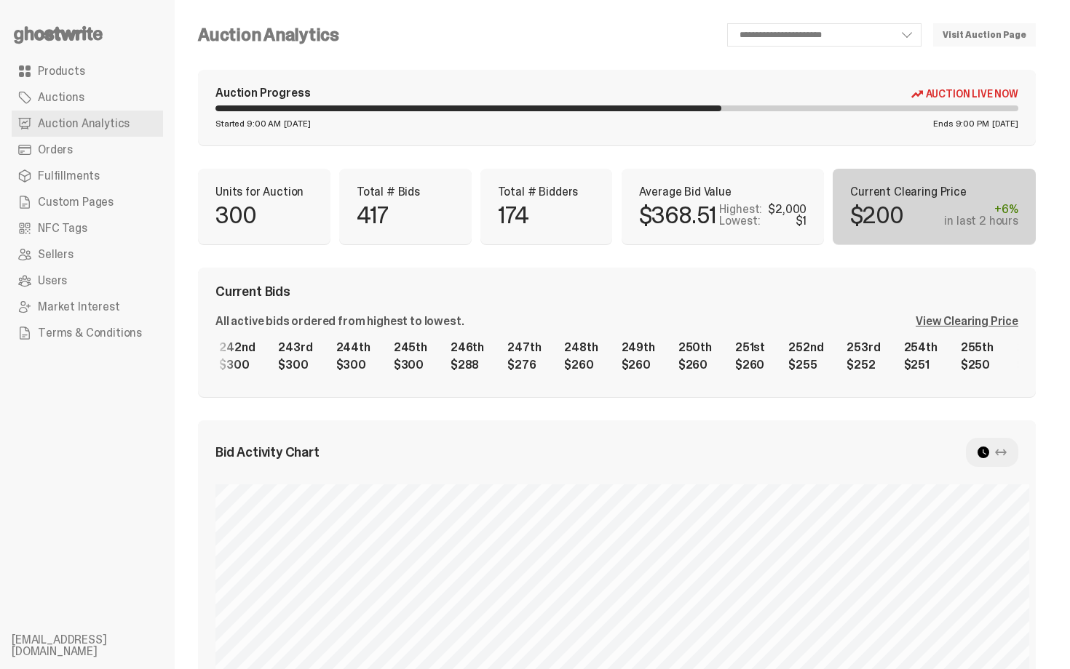
click at [900, 373] on div "1st $2,000 2nd $1,400 3rd $1,140 4th $1,140 5th $1,001 6th $1,000 7th $1,000 8t…" at bounding box center [616, 356] width 803 height 47
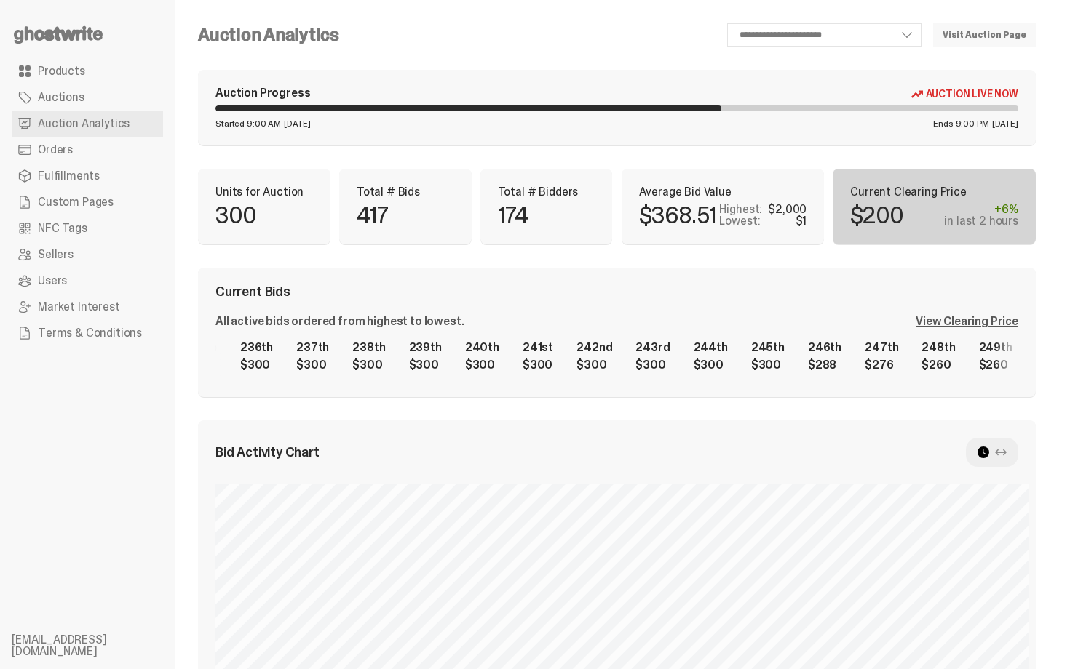
click at [882, 380] on div "1st $2,000 2nd $1,400 3rd $1,140 4th $1,140 5th $1,001 6th $1,000 7th $1,000 8t…" at bounding box center [616, 356] width 803 height 47
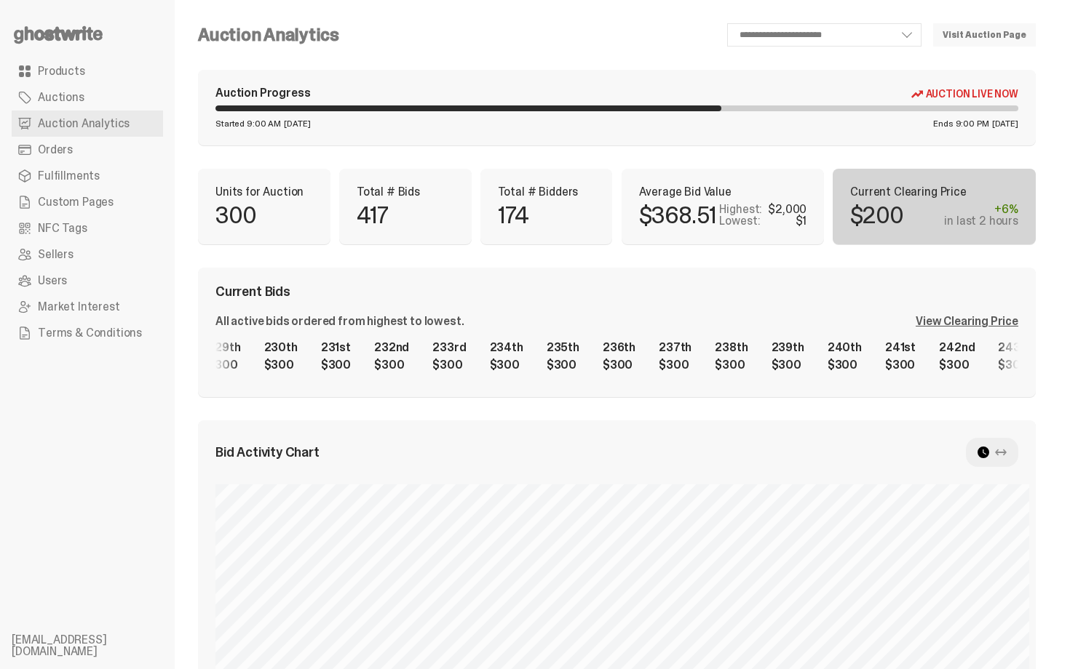
click at [905, 362] on div "1st $2,000 2nd $1,400 3rd $1,140 4th $1,140 5th $1,001 6th $1,000 7th $1,000 8t…" at bounding box center [616, 356] width 803 height 47
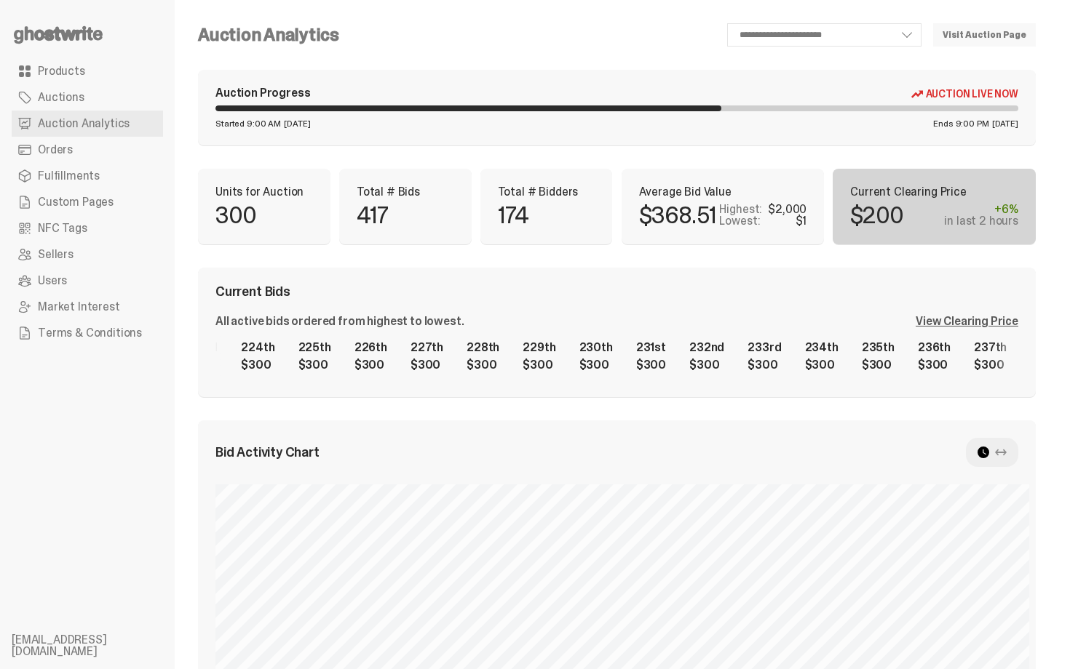
click at [897, 373] on div "1st $2,000 2nd $1,400 3rd $1,140 4th $1,140 5th $1,001 6th $1,000 7th $1,000 8t…" at bounding box center [616, 356] width 803 height 47
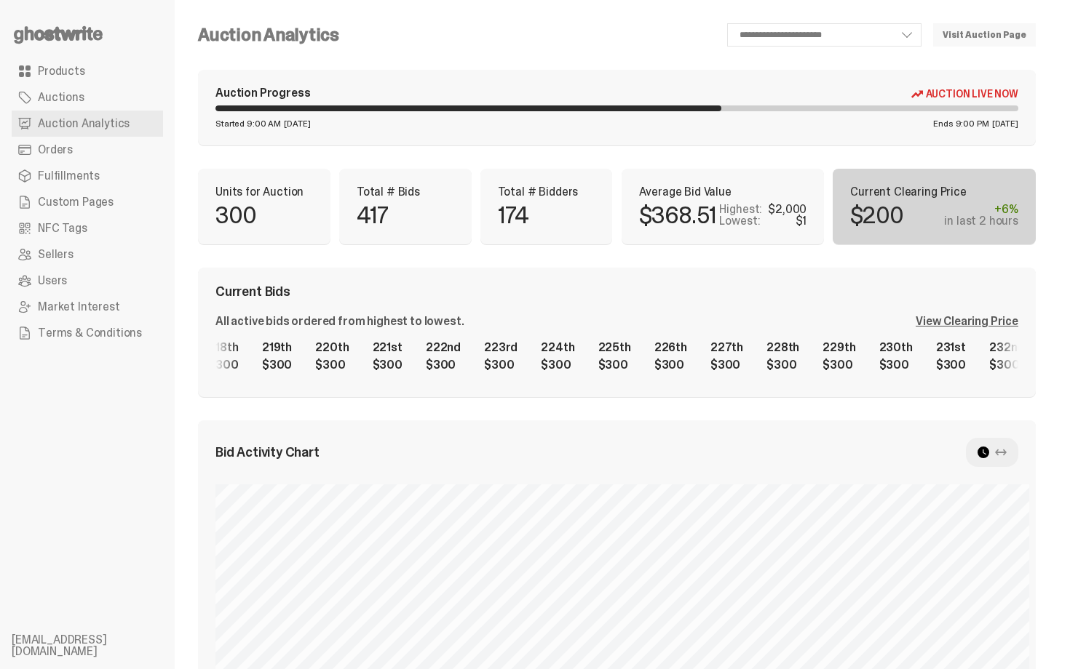
click at [913, 375] on div "1st $2,000 2nd $1,400 3rd $1,140 4th $1,140 5th $1,001 6th $1,000 7th $1,000 8t…" at bounding box center [616, 356] width 803 height 47
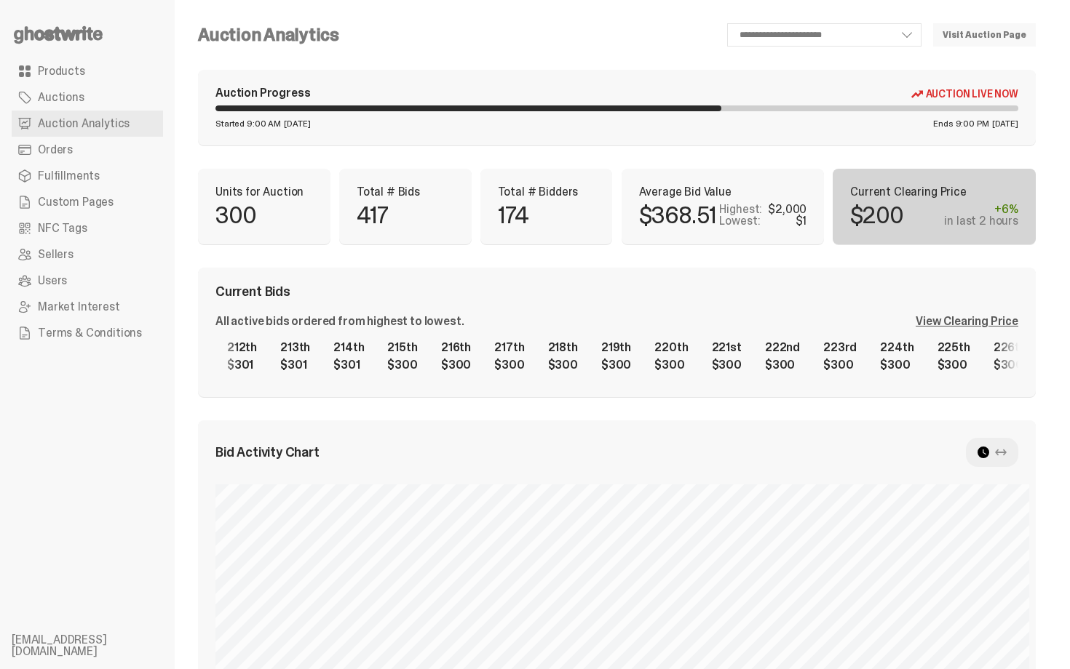
click at [883, 374] on div "1st $2,000 2nd $1,400 3rd $1,140 4th $1,140 5th $1,001 6th $1,000 7th $1,000 8t…" at bounding box center [616, 356] width 803 height 47
drag, startPoint x: 597, startPoint y: 397, endPoint x: 850, endPoint y: 367, distance: 254.3
click at [850, 367] on div "Current Bids All active bids ordered from highest to lowest. View Clearing Pric…" at bounding box center [617, 333] width 838 height 130
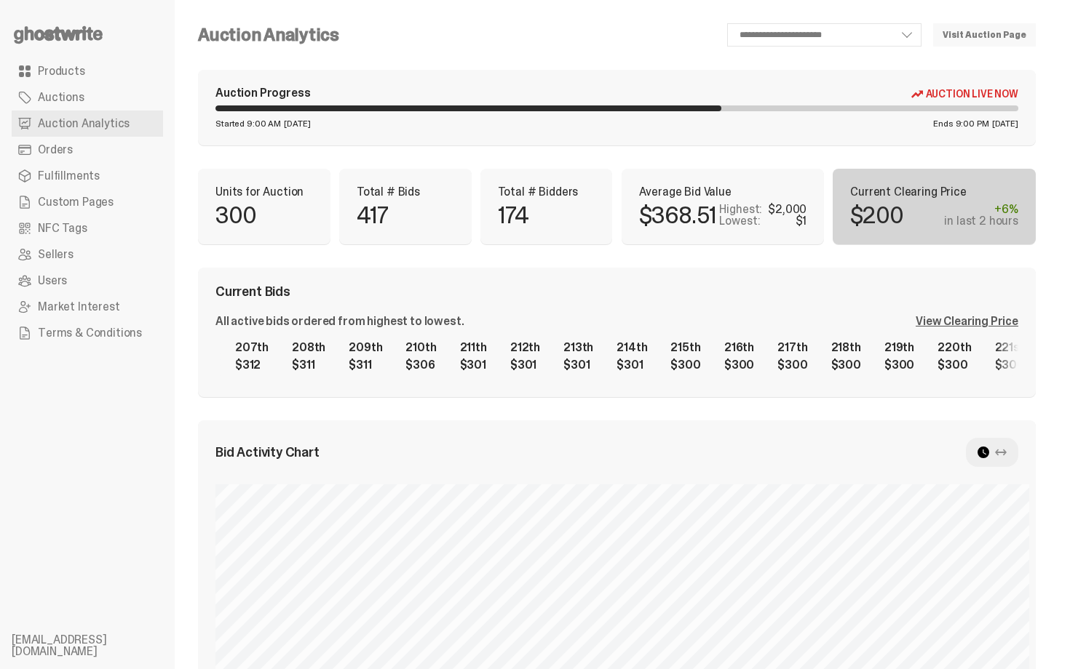
click at [898, 373] on div "1st $2,000 2nd $1,400 3rd $1,140 4th $1,140 5th $1,001 6th $1,000 7th $1,000 8t…" at bounding box center [616, 356] width 803 height 47
drag, startPoint x: 600, startPoint y: 330, endPoint x: 792, endPoint y: 343, distance: 192.6
click at [792, 343] on div "All active bids ordered from highest to lowest. View Clearing Price 1st $2,000 …" at bounding box center [616, 348] width 803 height 64
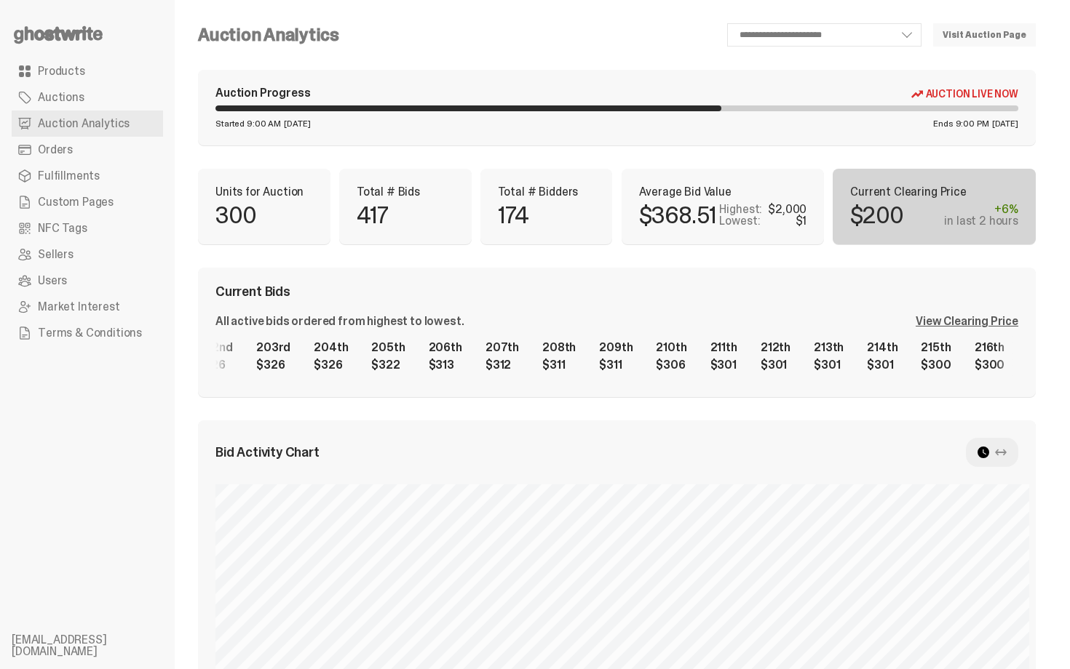
click at [817, 363] on div "1st $2,000 2nd $1,400 3rd $1,140 4th $1,140 5th $1,001 6th $1,000 7th $1,000 8t…" at bounding box center [616, 356] width 803 height 47
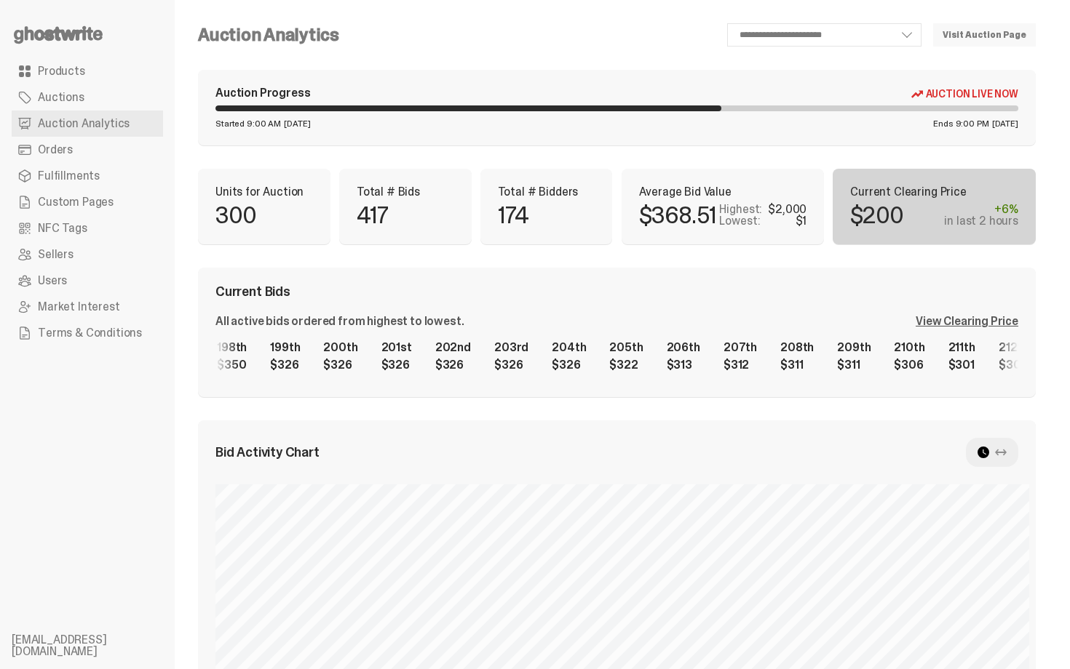
click at [929, 362] on div "1st $2,000 2nd $1,400 3rd $1,140 4th $1,140 5th $1,001 6th $1,000 7th $1,000 8t…" at bounding box center [616, 356] width 803 height 47
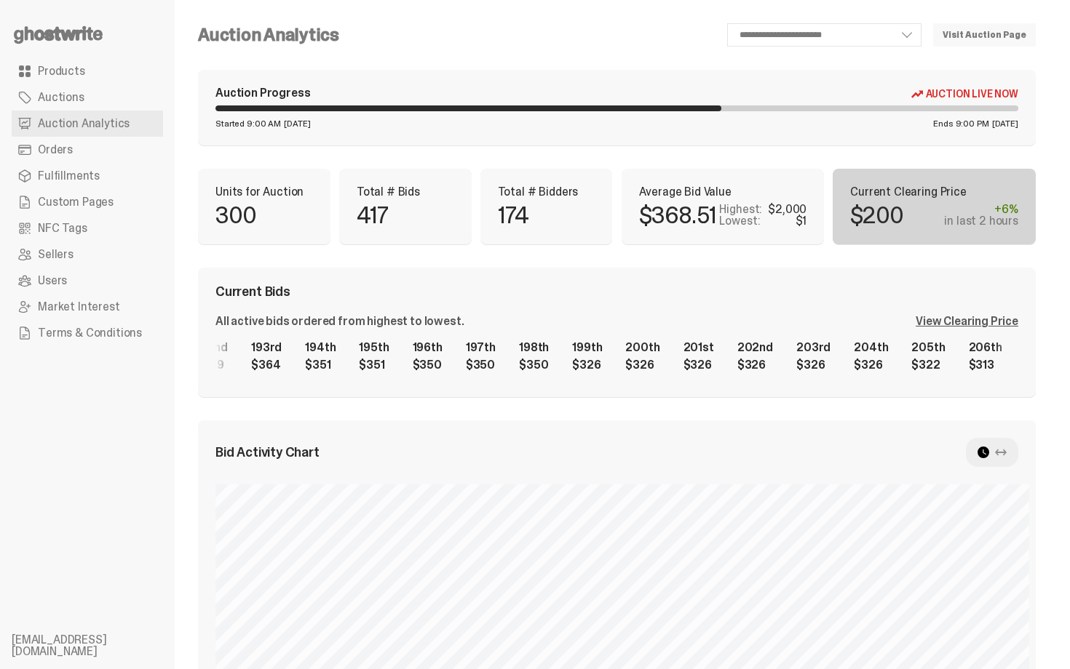
click at [871, 377] on div "1st $2,000 2nd $1,400 3rd $1,140 4th $1,140 5th $1,001 6th $1,000 7th $1,000 8t…" at bounding box center [616, 356] width 803 height 47
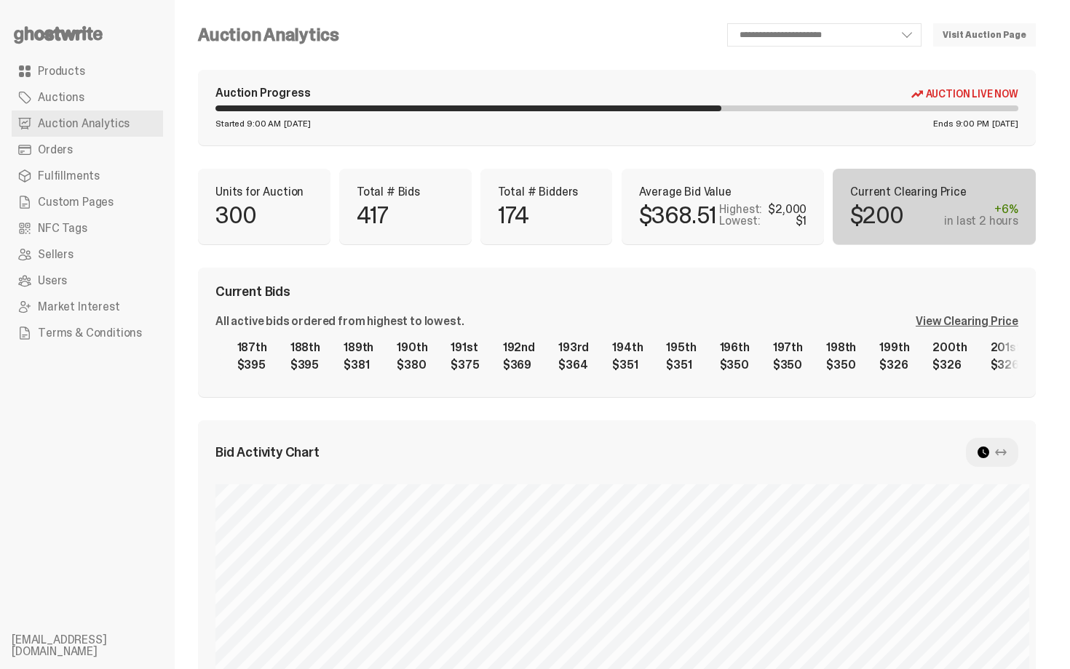
click at [863, 350] on div "1st $2,000 2nd $1,400 3rd $1,140 4th $1,140 5th $1,001 6th $1,000 7th $1,000 8t…" at bounding box center [616, 356] width 803 height 47
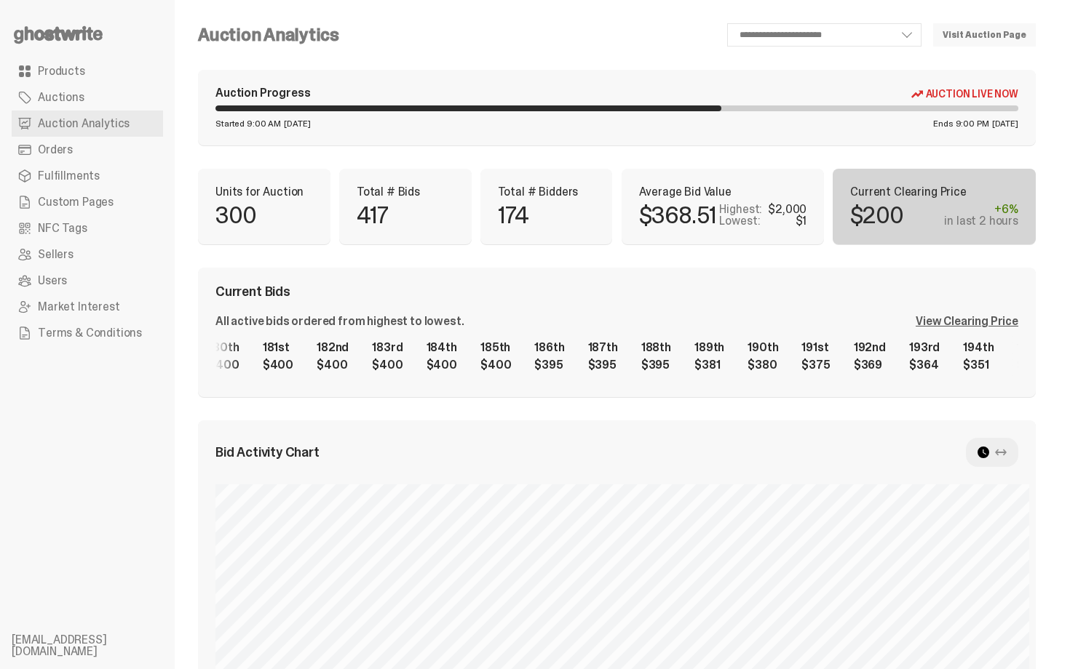
click at [885, 368] on div "1st $2,000 2nd $1,400 3rd $1,140 4th $1,140 5th $1,001 6th $1,000 7th $1,000 8t…" at bounding box center [616, 356] width 803 height 47
click at [854, 365] on div "1st $2,000 2nd $1,400 3rd $1,140 4th $1,140 5th $1,001 6th $1,000 7th $1,000 8t…" at bounding box center [616, 356] width 803 height 47
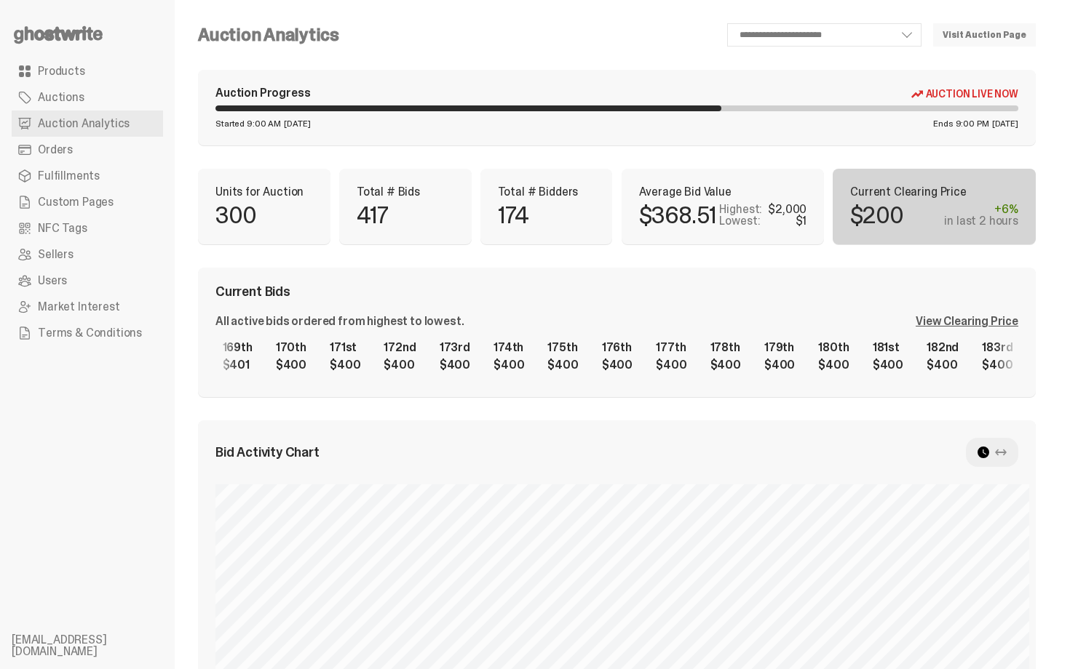
click at [901, 351] on div "1st $2,000 2nd $1,400 3rd $1,140 4th $1,140 5th $1,001 6th $1,000 7th $1,000 8t…" at bounding box center [616, 356] width 803 height 47
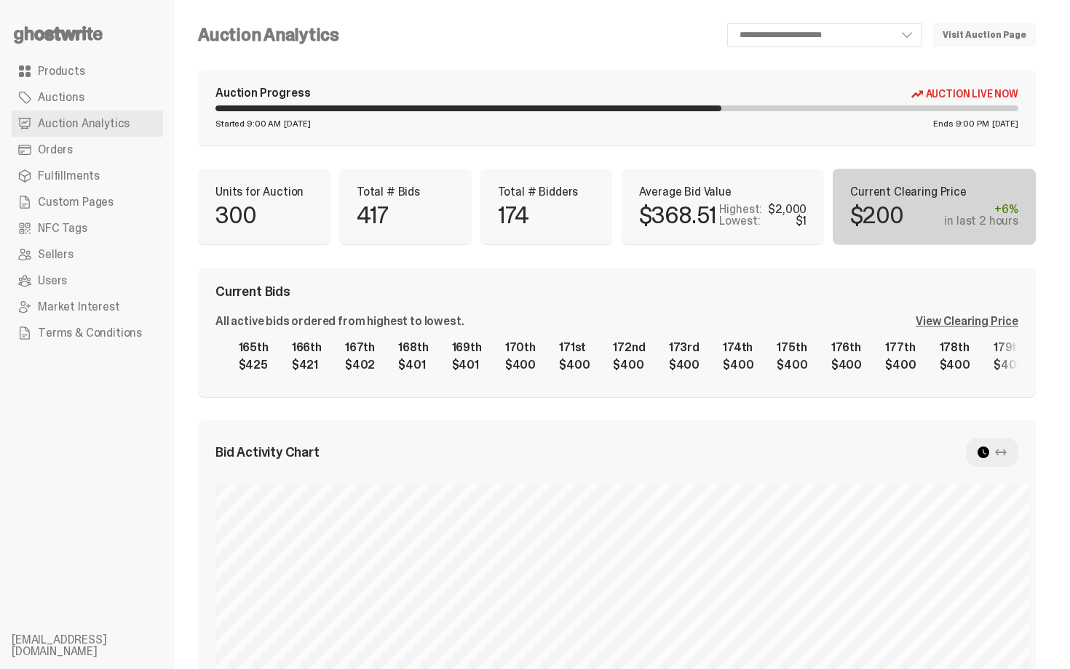
click at [950, 377] on div "1st $2,000 2nd $1,400 3rd $1,140 4th $1,140 5th $1,001 6th $1,000 7th $1,000 8t…" at bounding box center [616, 356] width 803 height 47
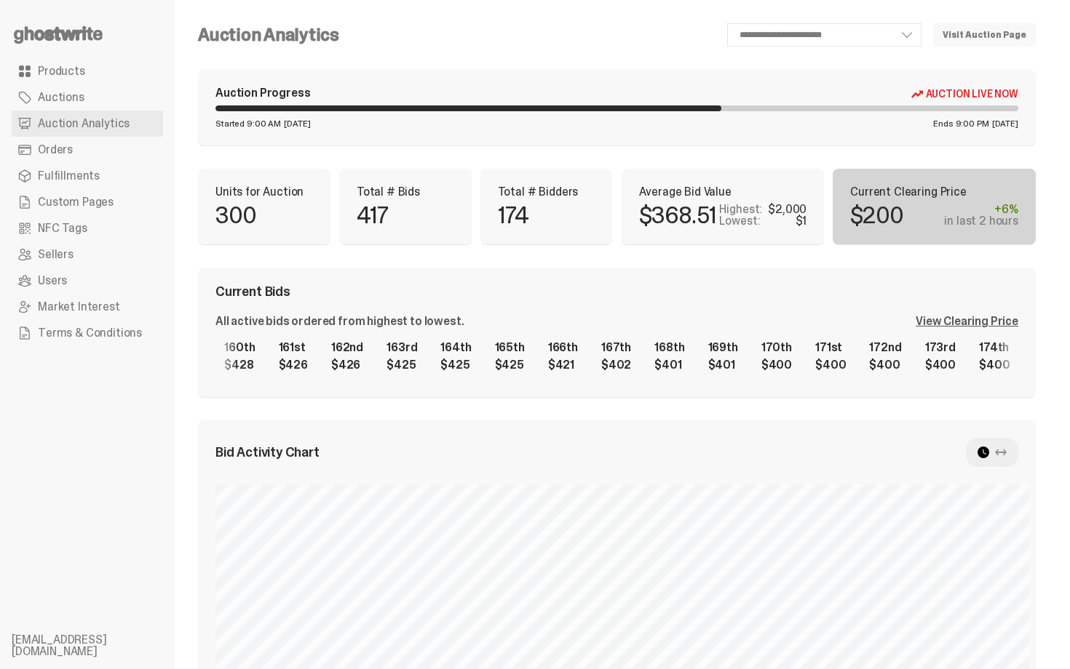
click at [936, 371] on div "1st $2,000 2nd $1,400 3rd $1,140 4th $1,140 5th $1,001 6th $1,000 7th $1,000 8t…" at bounding box center [616, 356] width 803 height 47
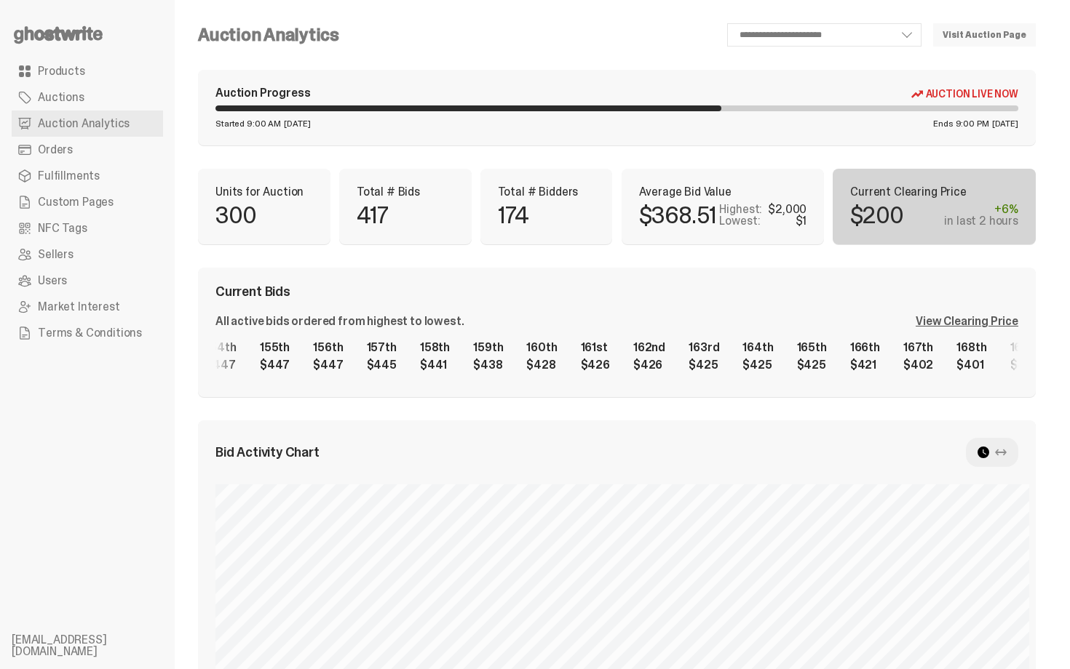
click at [923, 351] on div "1st $2,000 2nd $1,400 3rd $1,140 4th $1,140 5th $1,001 6th $1,000 7th $1,000 8t…" at bounding box center [616, 356] width 803 height 47
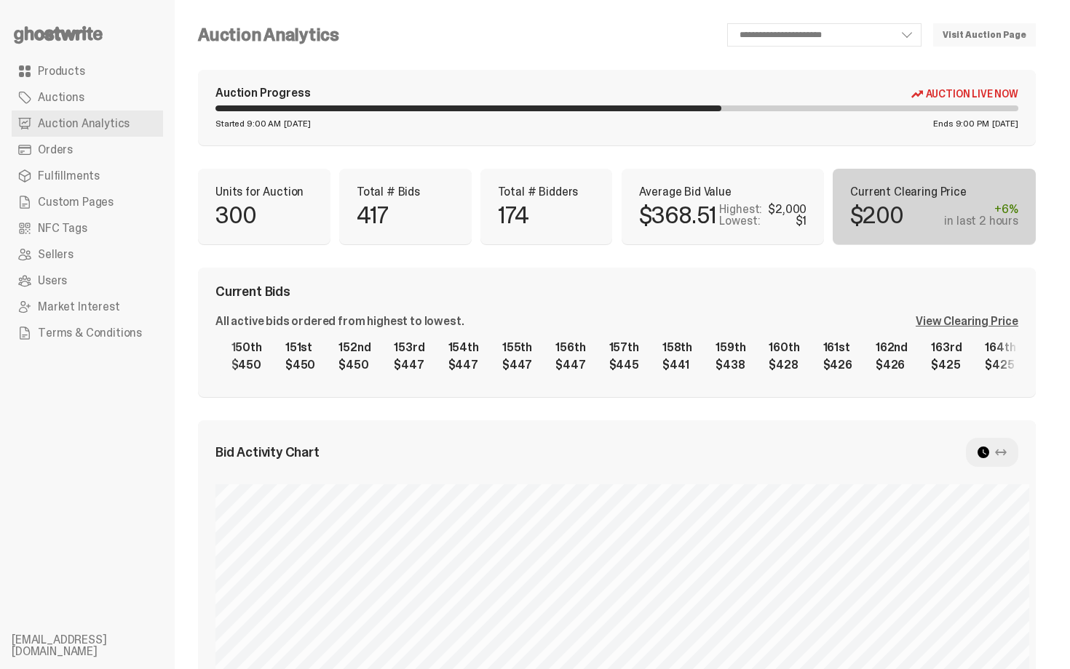
scroll to position [0, 8036]
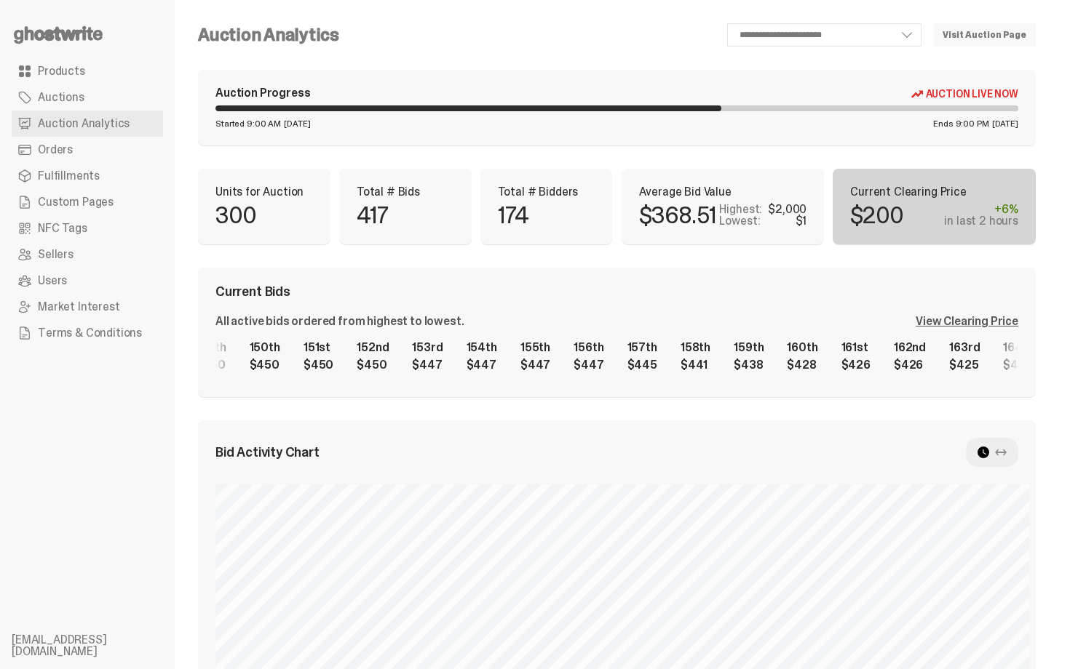
click at [969, 365] on div "1st $2,000 2nd $1,400 3rd $1,140 4th $1,140 5th $1,001 6th $1,000 7th $1,000 8t…" at bounding box center [616, 356] width 803 height 47
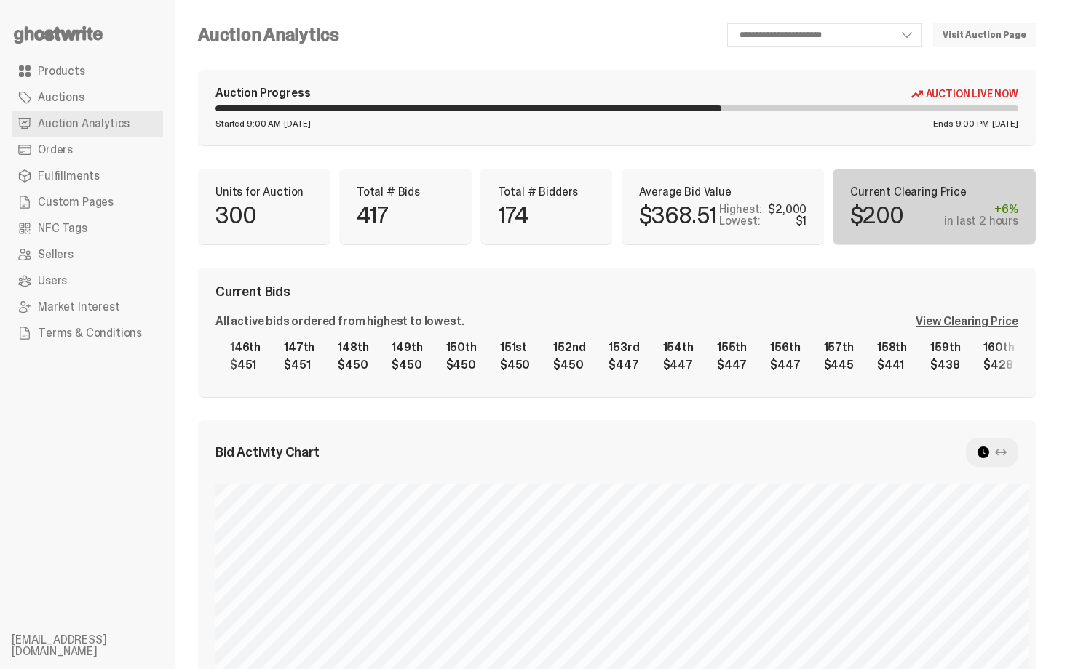
click at [868, 357] on div "1st $2,000 2nd $1,400 3rd $1,140 4th $1,140 5th $1,001 6th $1,000 7th $1,000 8t…" at bounding box center [616, 356] width 803 height 47
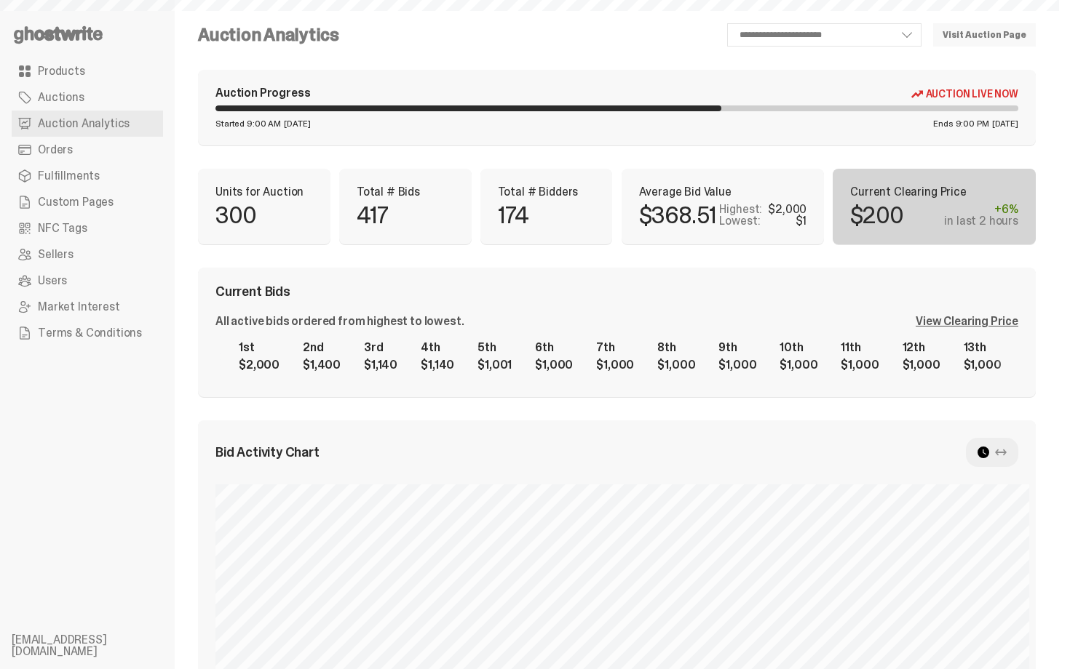
select select "**"
click at [52, 65] on span "Products" at bounding box center [61, 71] width 47 height 12
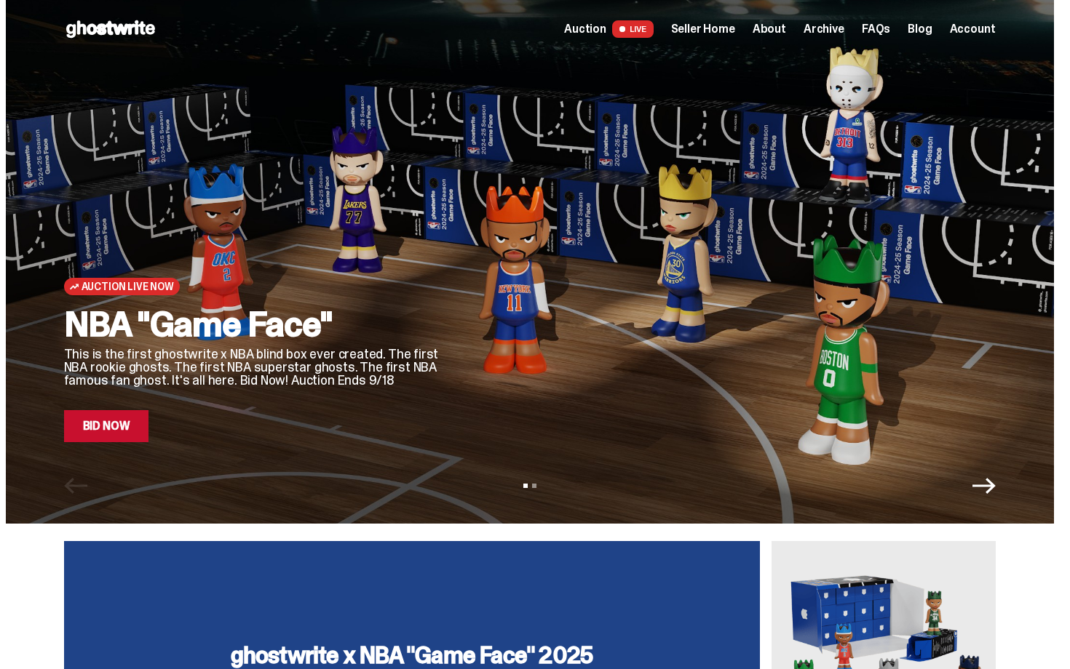
click at [723, 41] on div "Open main menu Home Auction LIVE Seller Home About Archive FAQs Blog Account" at bounding box center [529, 29] width 931 height 58
click at [715, 27] on span "Seller Home" at bounding box center [703, 29] width 64 height 12
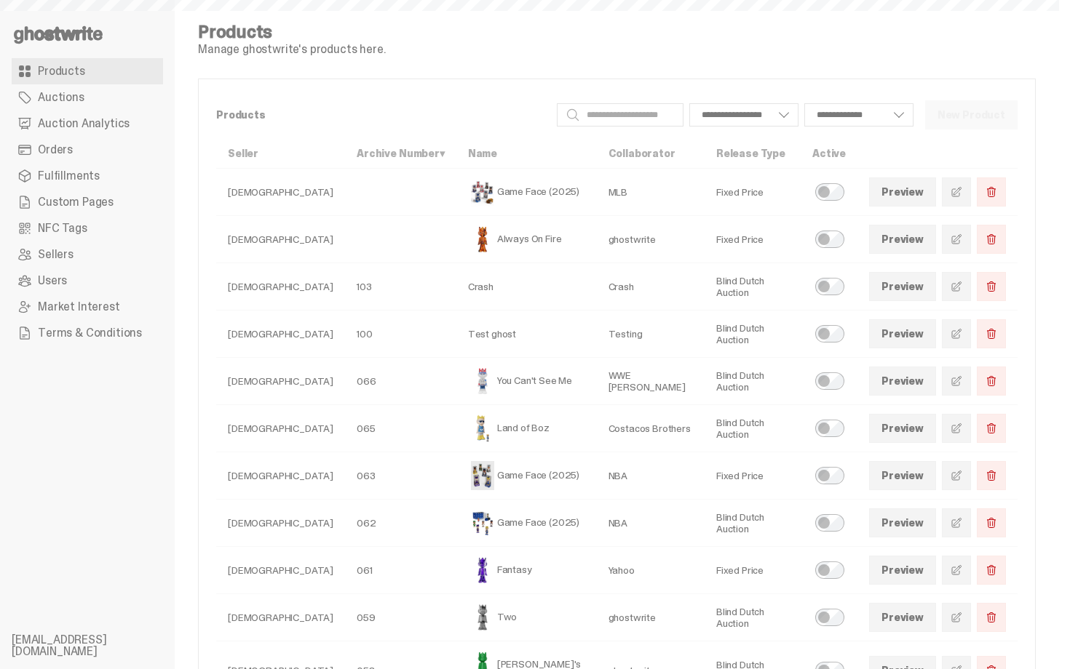
select select
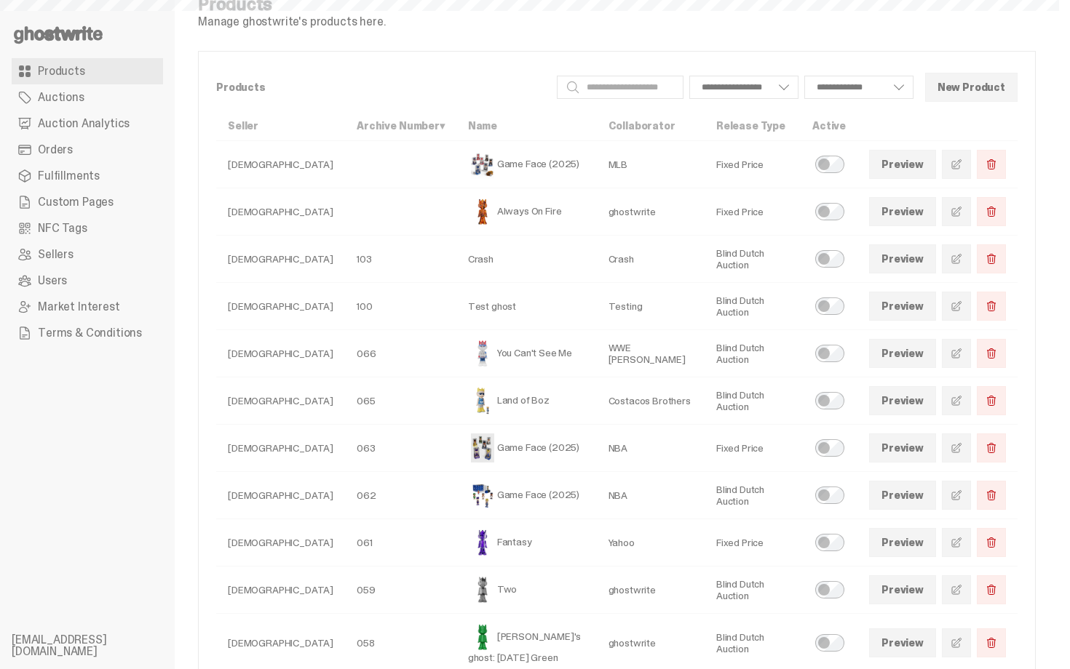
scroll to position [29, 0]
click at [140, 132] on link "Auction Analytics" at bounding box center [87, 124] width 151 height 26
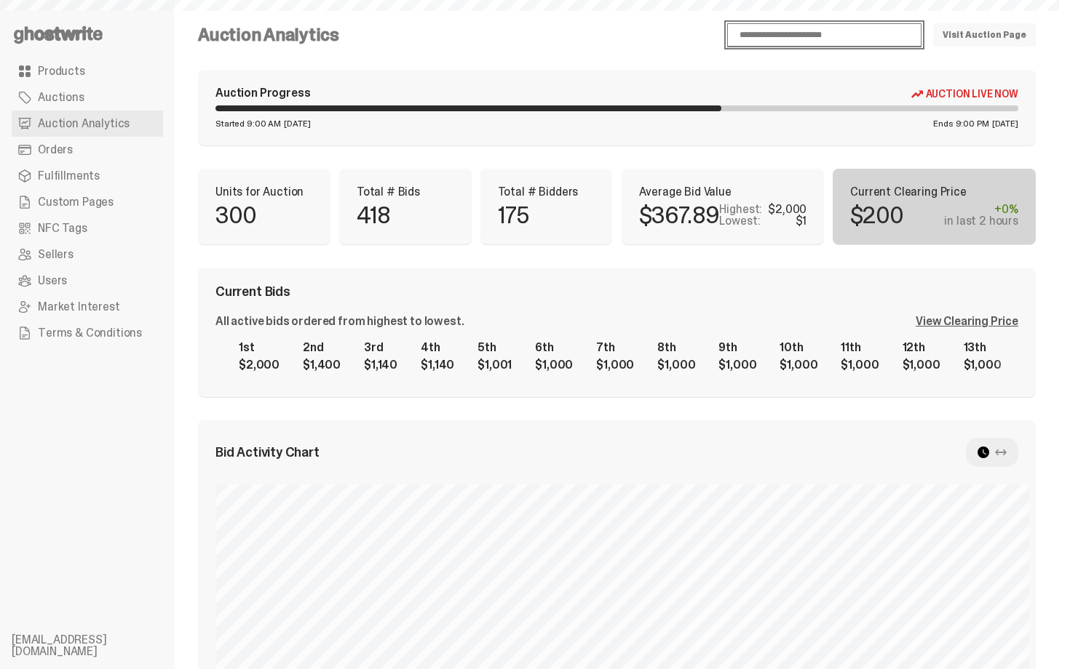
click at [839, 31] on select "**********" at bounding box center [824, 34] width 194 height 23
click at [747, 23] on select "**********" at bounding box center [824, 34] width 194 height 23
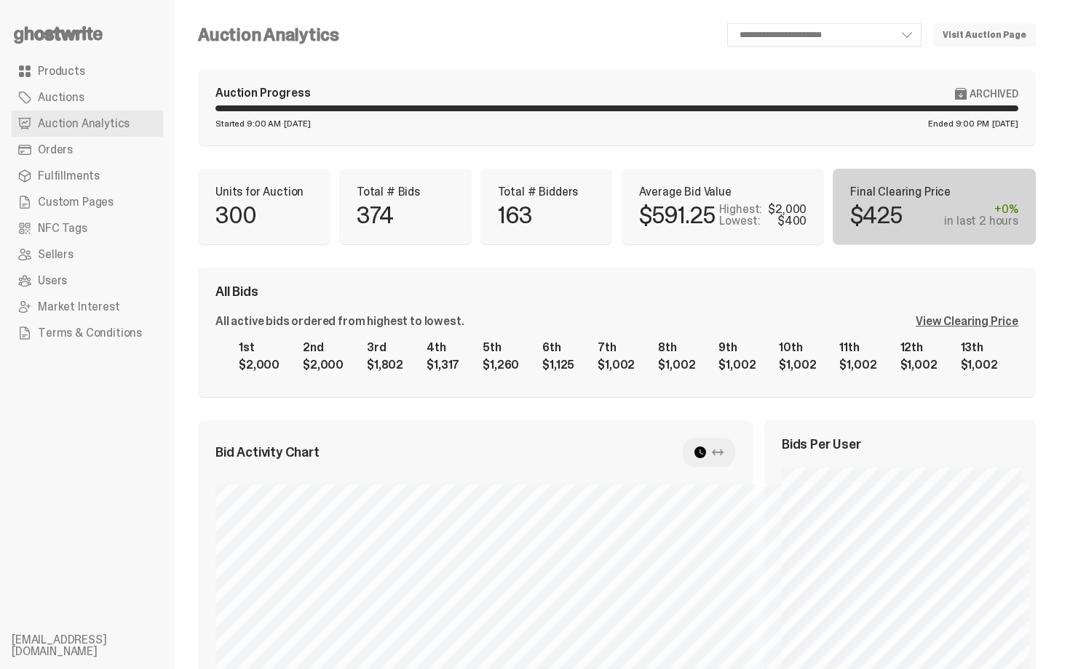
click at [710, 109] on progress at bounding box center [616, 109] width 803 height 6
click at [669, 102] on div "Auction Progress Archived Started 9:00 AM Tuesday, Aug 05 Ended 9:00 PM Friday,…" at bounding box center [617, 108] width 838 height 76
click at [835, 35] on select "**********" at bounding box center [824, 34] width 194 height 23
click at [756, 141] on div "Auction Progress Archived Started 9:00 AM Tuesday, Aug 05 Ended 9:00 PM Friday,…" at bounding box center [617, 108] width 838 height 76
click at [856, 39] on select "**********" at bounding box center [824, 34] width 194 height 23
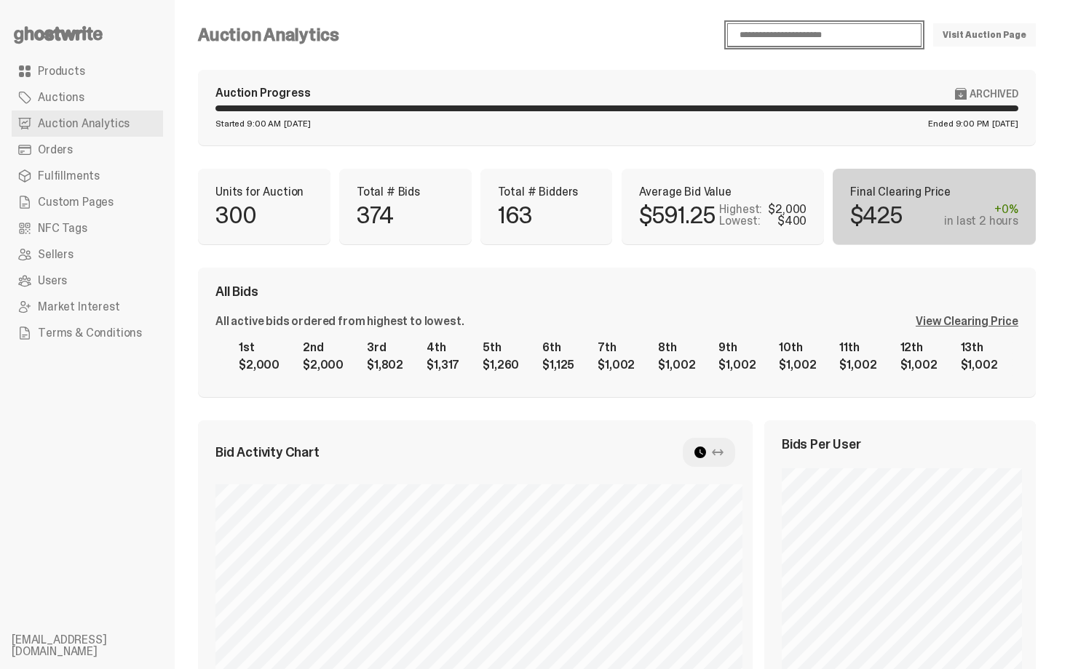
click at [747, 23] on select "**********" at bounding box center [824, 34] width 194 height 23
select select "**"
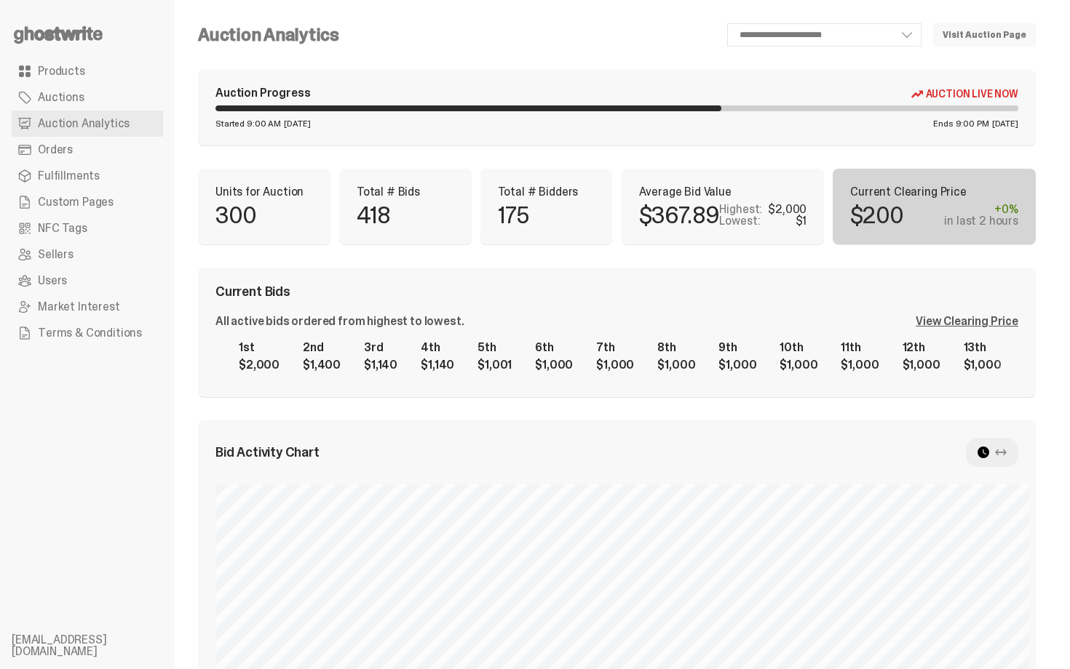
click at [595, 230] on div "Total # Bidders 175" at bounding box center [546, 207] width 132 height 76
click at [622, 155] on div "**********" at bounding box center [617, 580] width 838 height 1115
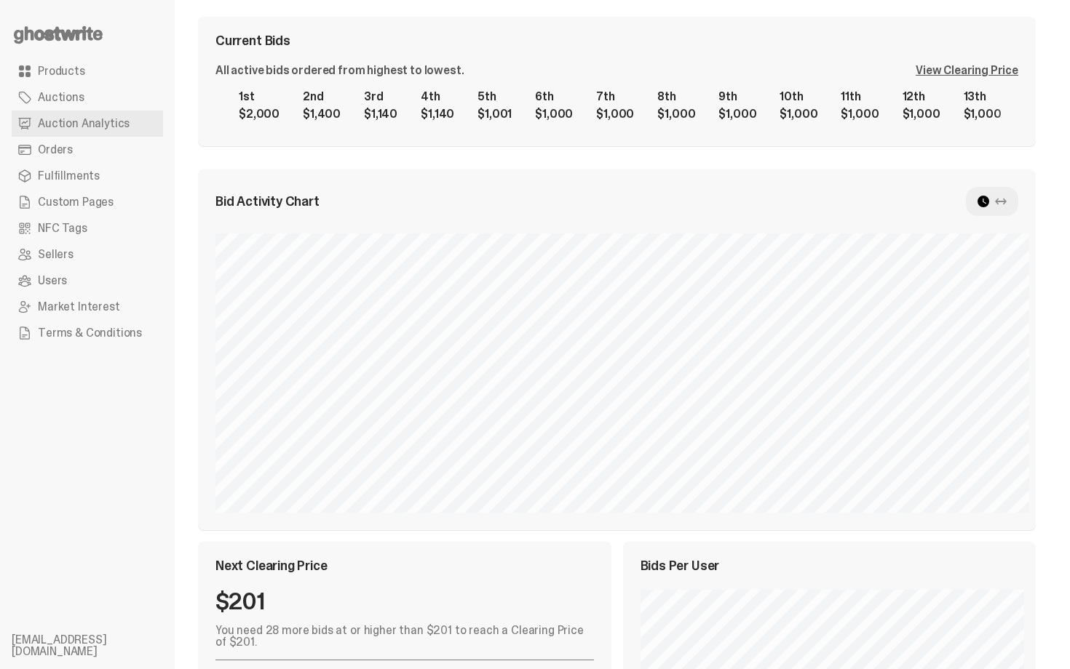
scroll to position [230, 0]
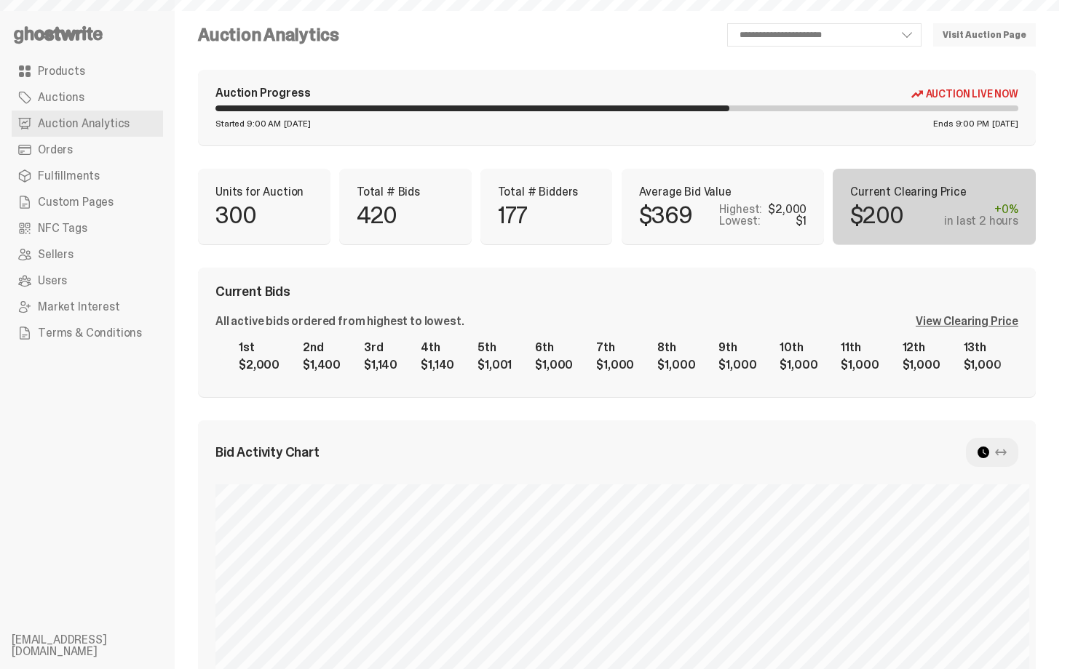
scroll to position [230, 0]
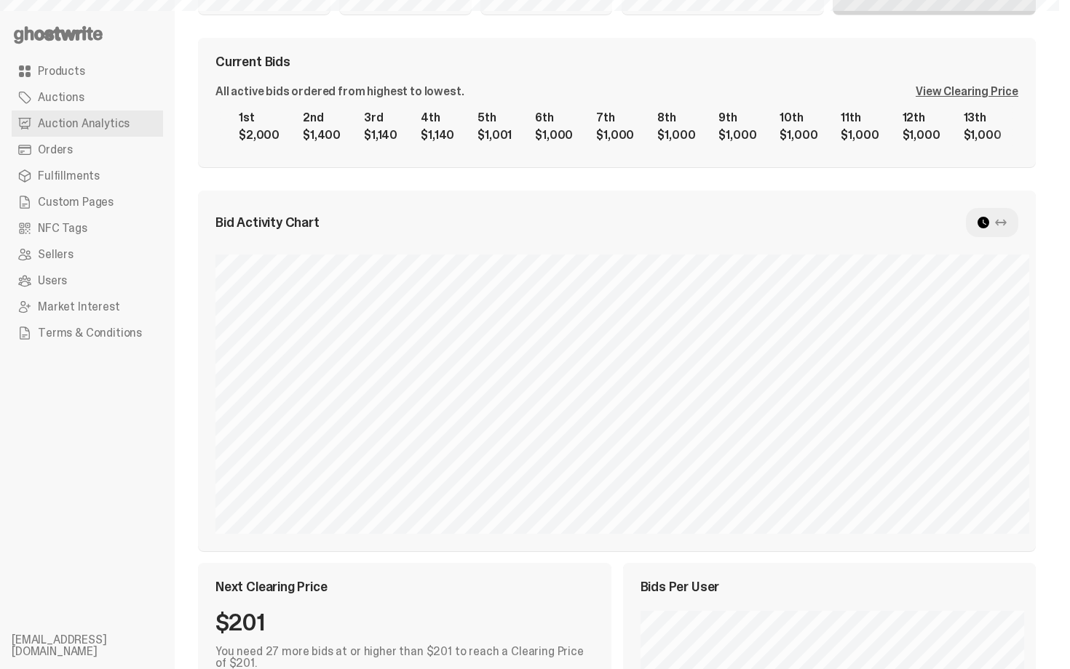
select select "**"
click at [814, 85] on div "Current Bids All active bids ordered from highest to lowest. View Clearing Pric…" at bounding box center [617, 103] width 838 height 130
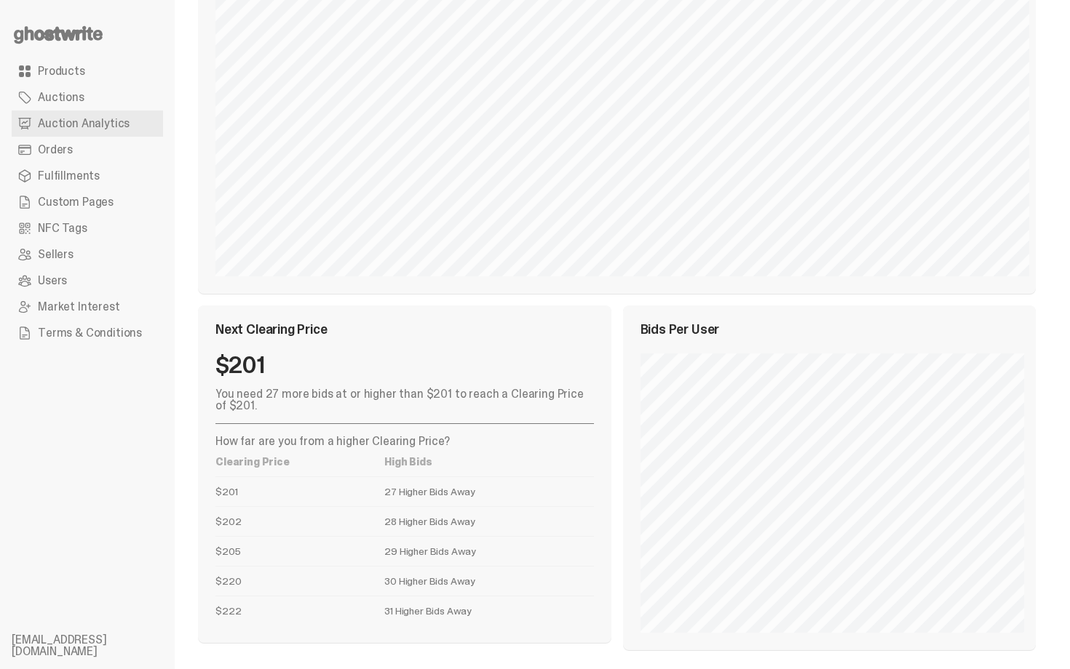
scroll to position [492, 0]
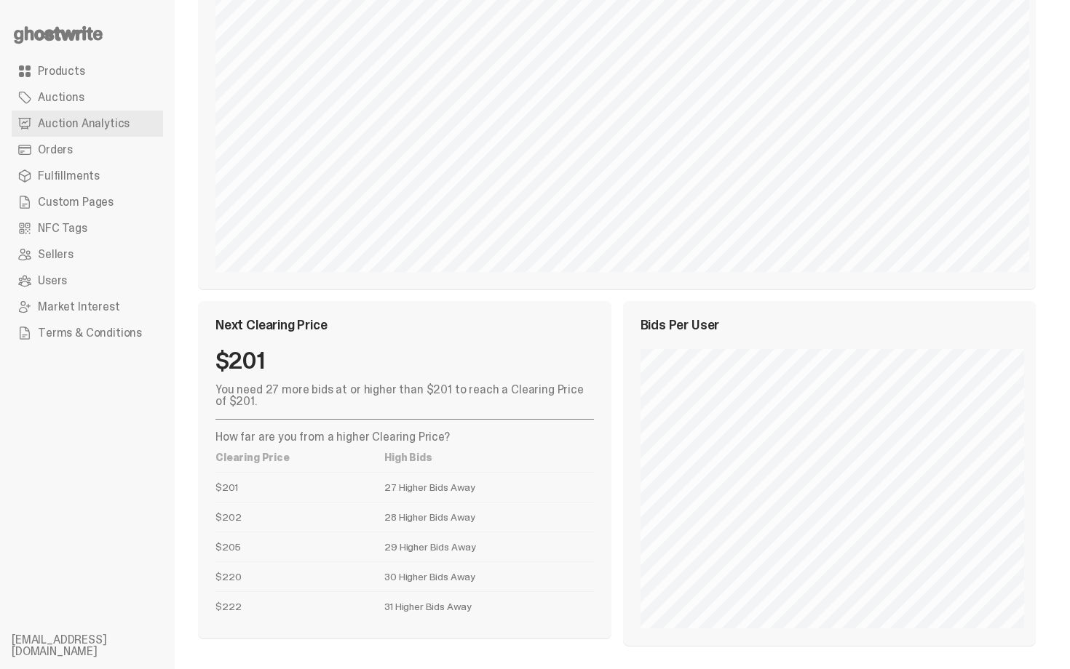
click at [407, 524] on td "28 Higher Bids Away" at bounding box center [488, 517] width 209 height 30
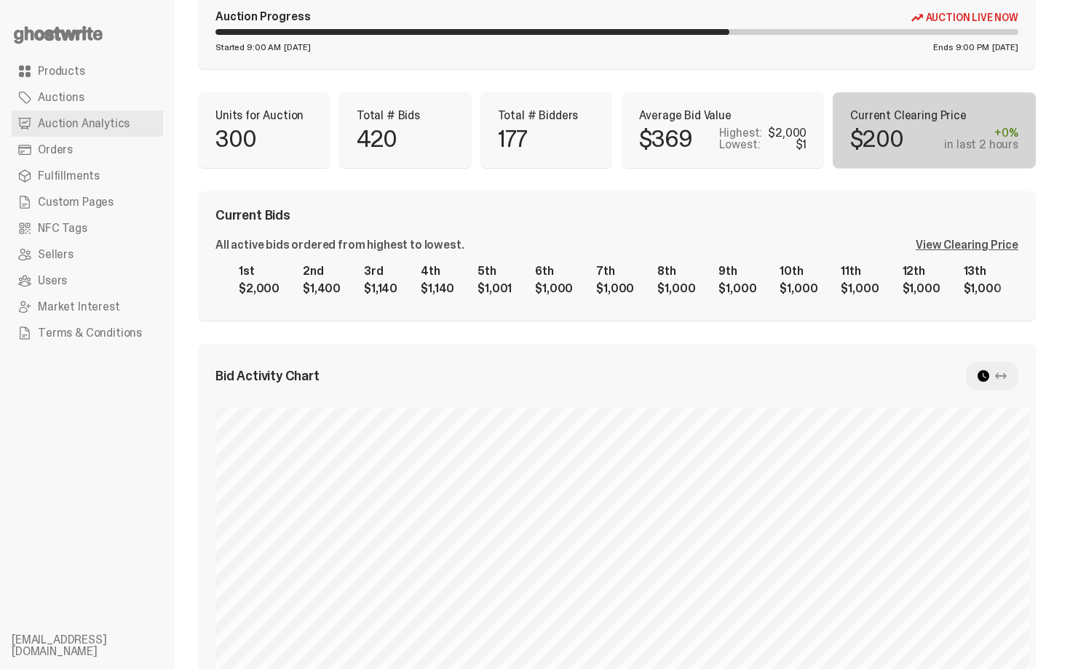
scroll to position [55, 0]
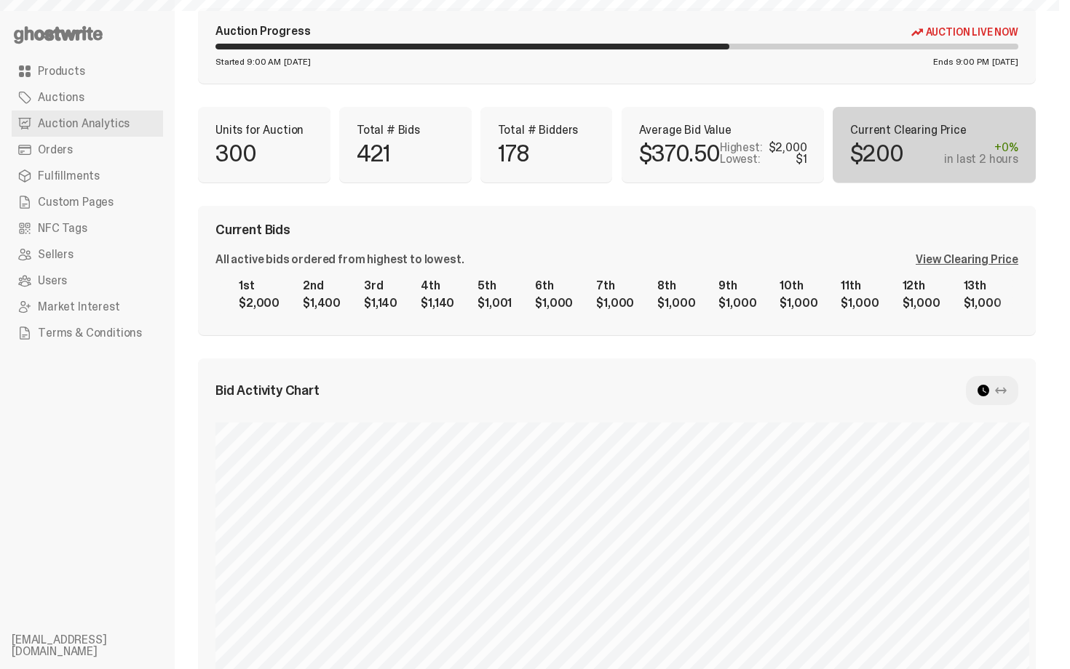
select select "**"
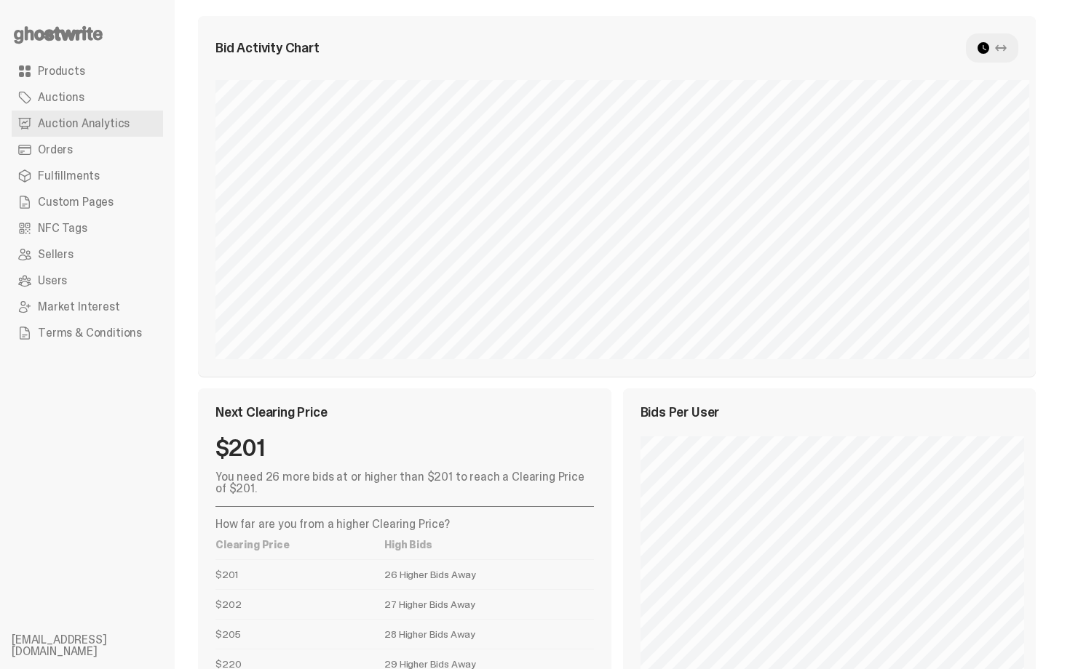
scroll to position [405, 0]
